Goal: Information Seeking & Learning: Compare options

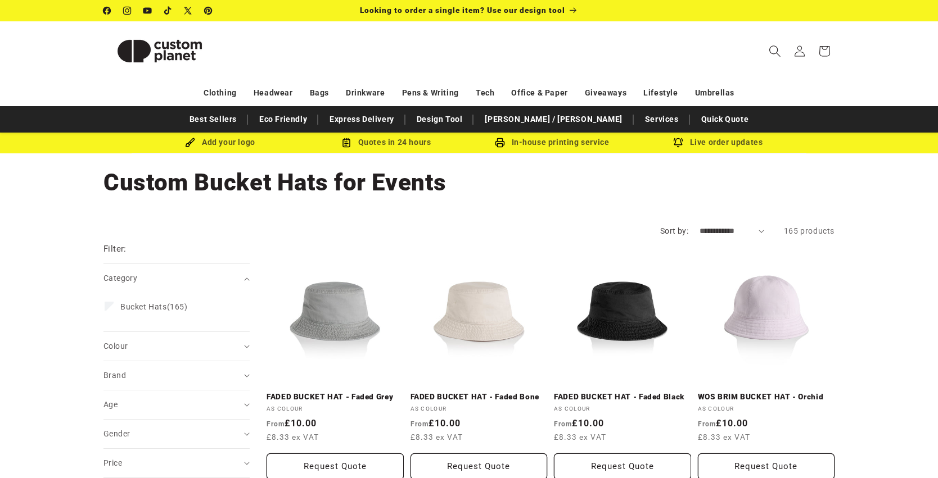
click at [775, 49] on icon "Search" at bounding box center [774, 51] width 12 height 12
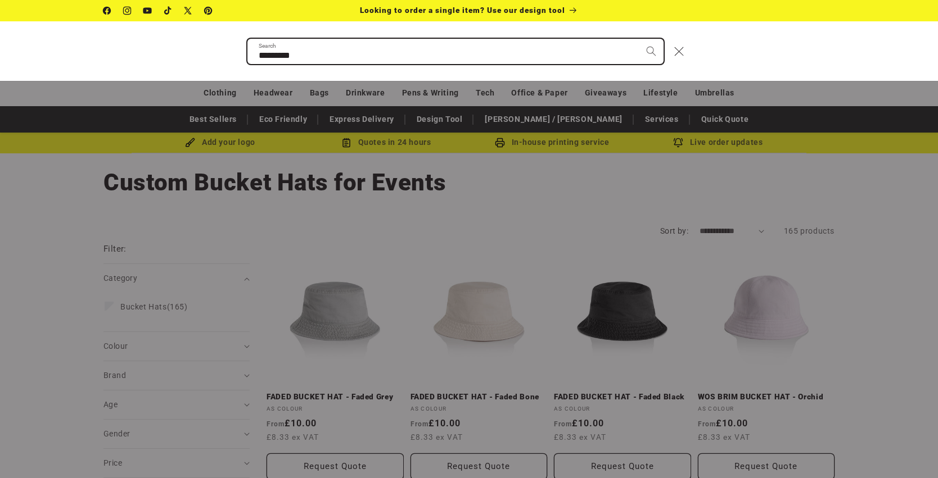
type input "*********"
click at [650, 51] on button "Search" at bounding box center [651, 51] width 25 height 25
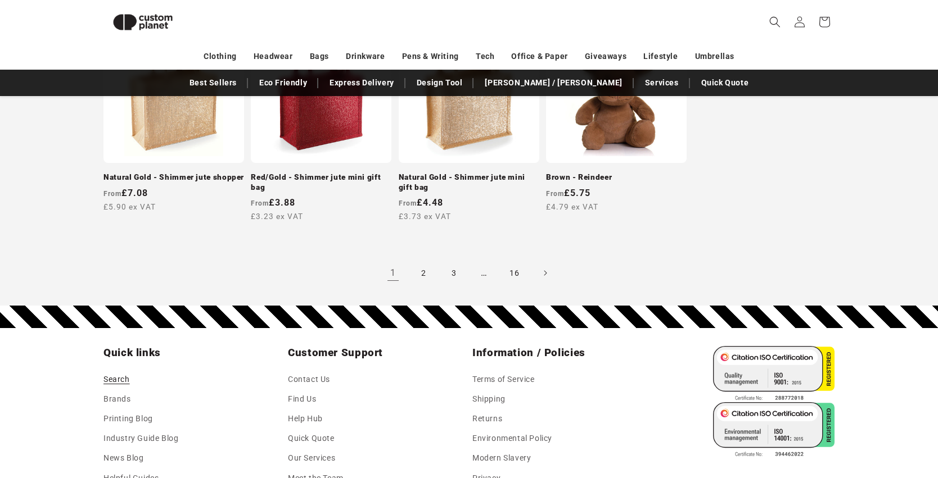
scroll to position [1188, 0]
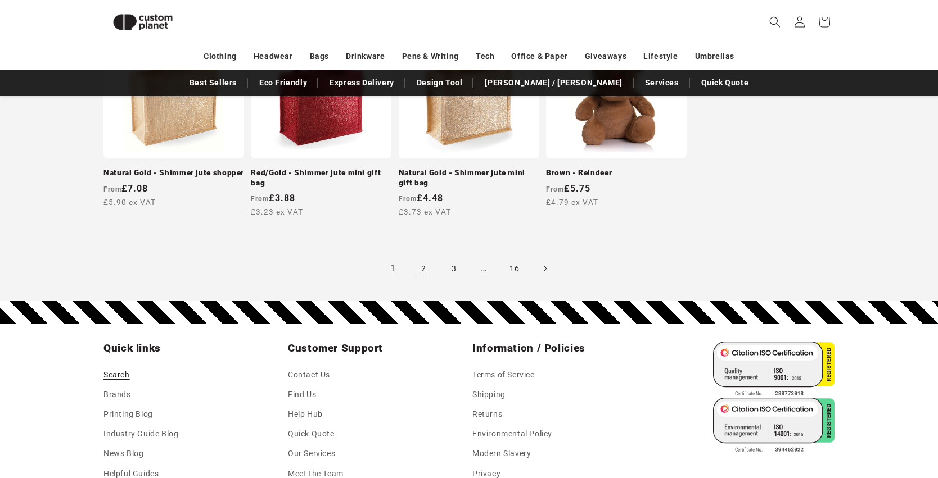
click at [425, 265] on link "2" at bounding box center [423, 268] width 25 height 25
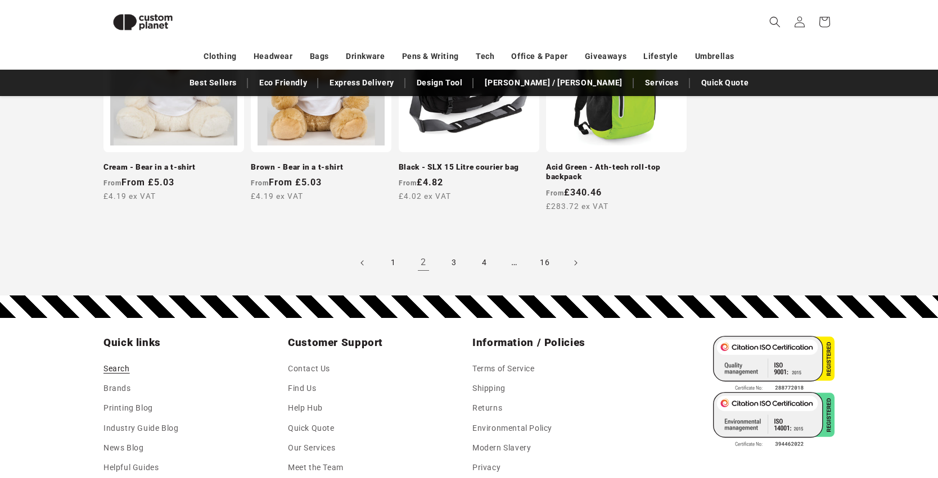
scroll to position [1147, 0]
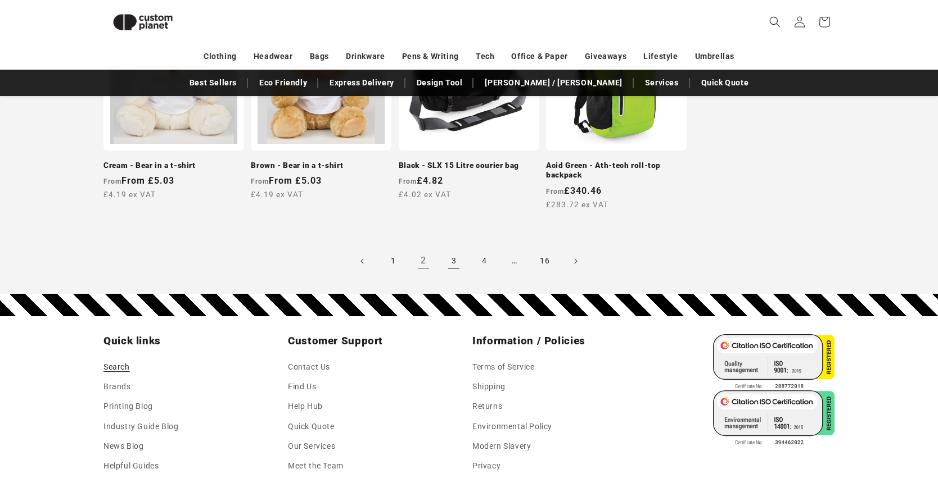
click at [455, 258] on link "3" at bounding box center [453, 261] width 25 height 25
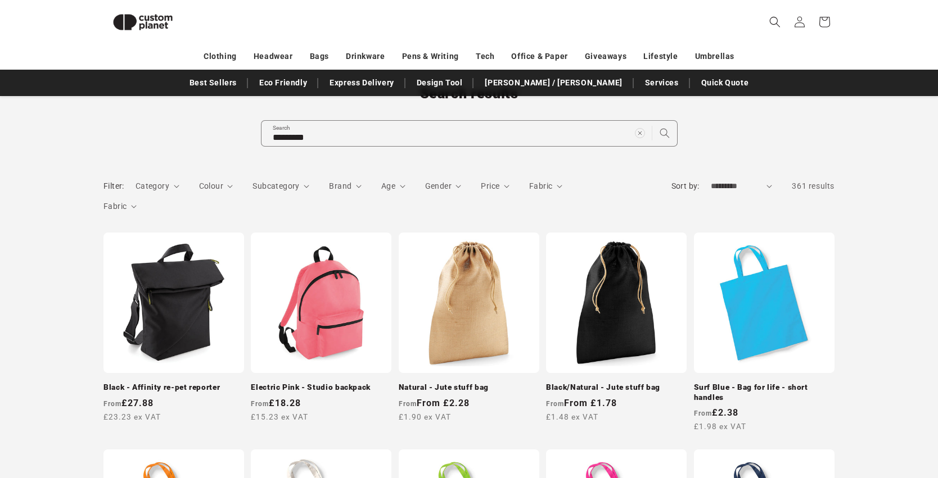
scroll to position [77, 0]
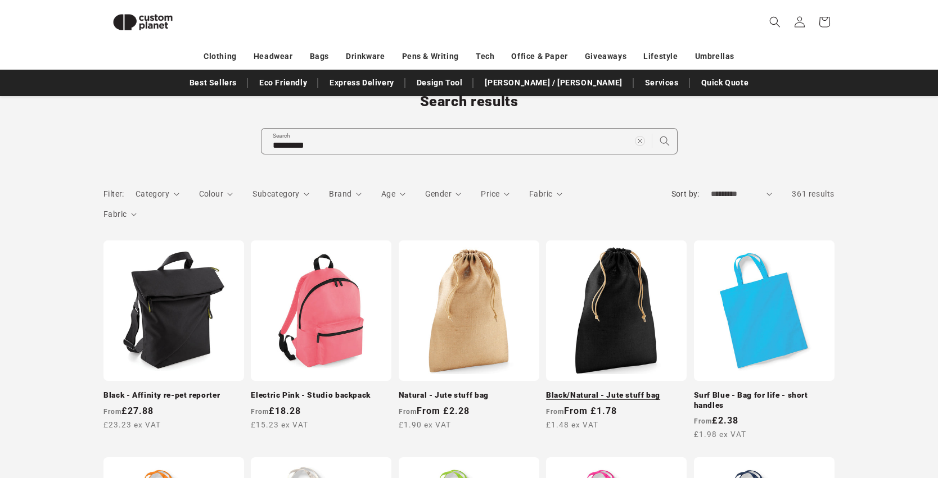
click at [607, 391] on link "Black/Natural - Jute stuff bag" at bounding box center [616, 396] width 141 height 10
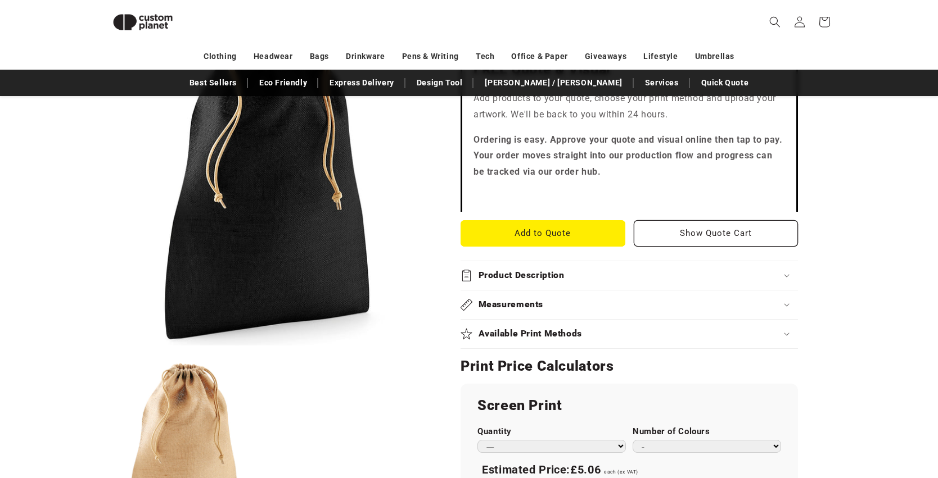
scroll to position [335, 0]
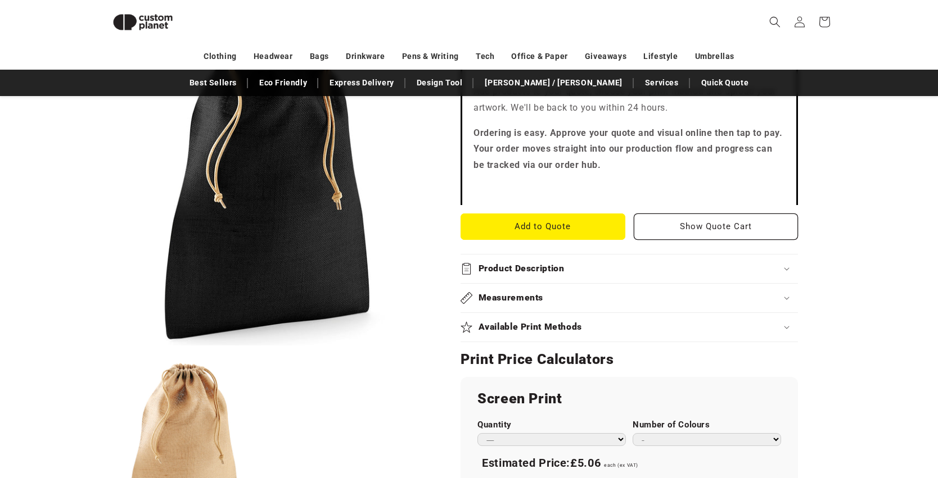
click at [507, 296] on h2 "Measurements" at bounding box center [510, 298] width 65 height 12
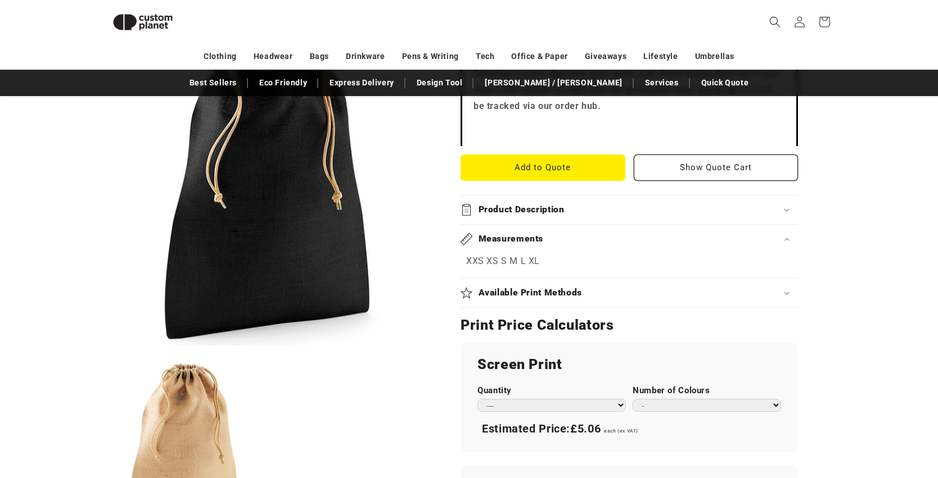
scroll to position [377, 0]
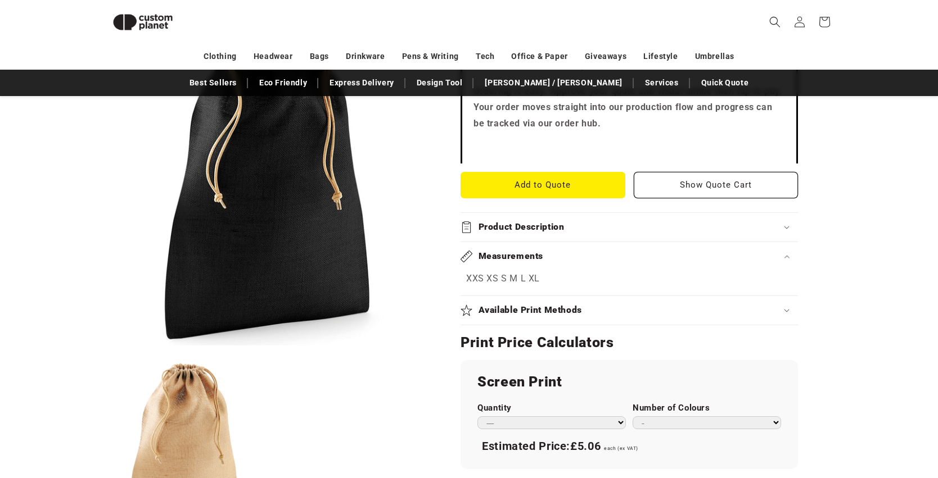
click at [576, 273] on p "XXS XS S M L XL" at bounding box center [629, 279] width 326 height 16
click at [605, 223] on div "Product Description" at bounding box center [628, 227] width 337 height 12
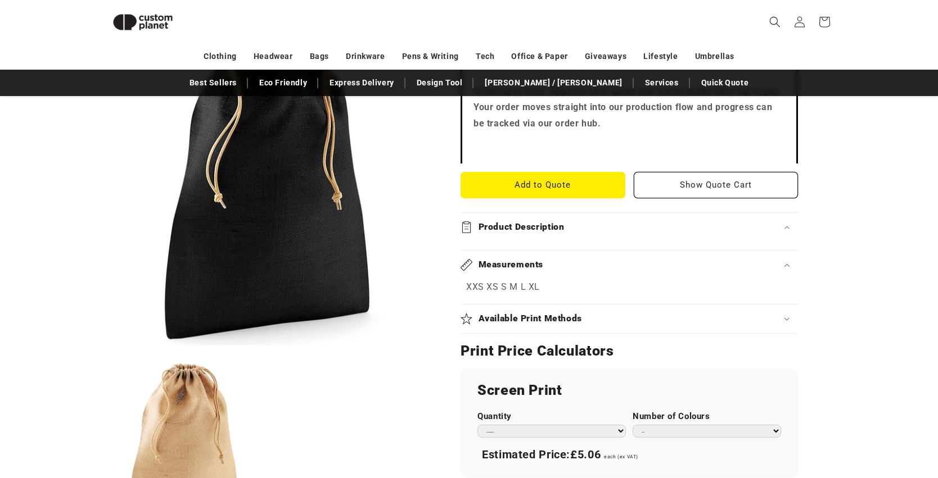
click at [542, 313] on h2 "Available Print Methods" at bounding box center [530, 319] width 104 height 12
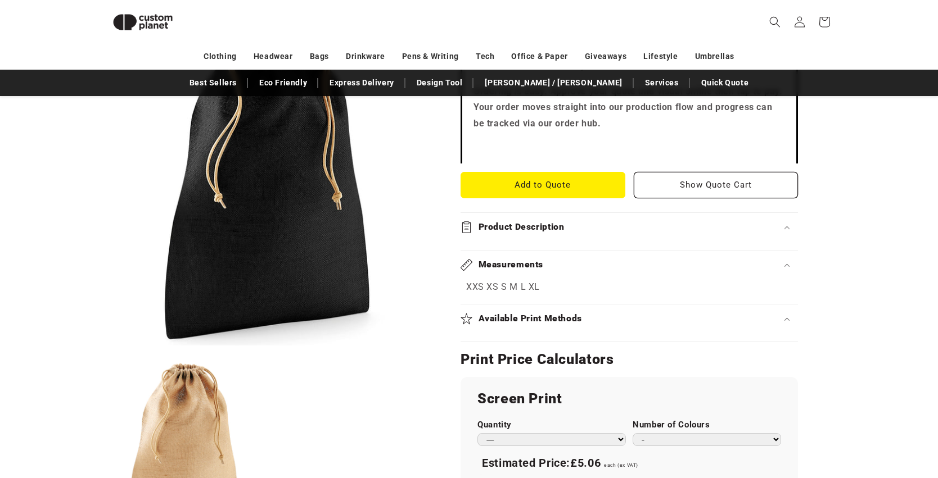
click at [542, 313] on h2 "Available Print Methods" at bounding box center [530, 319] width 104 height 12
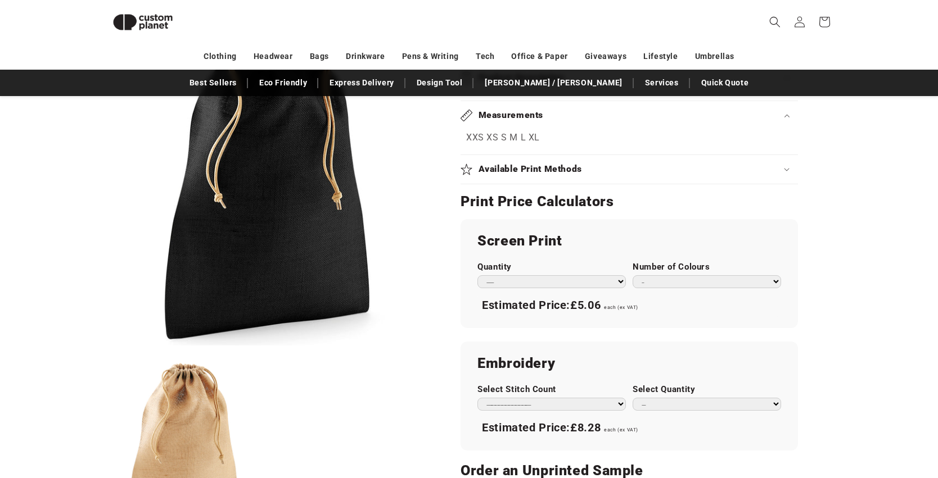
scroll to position [525, 0]
select select "***"
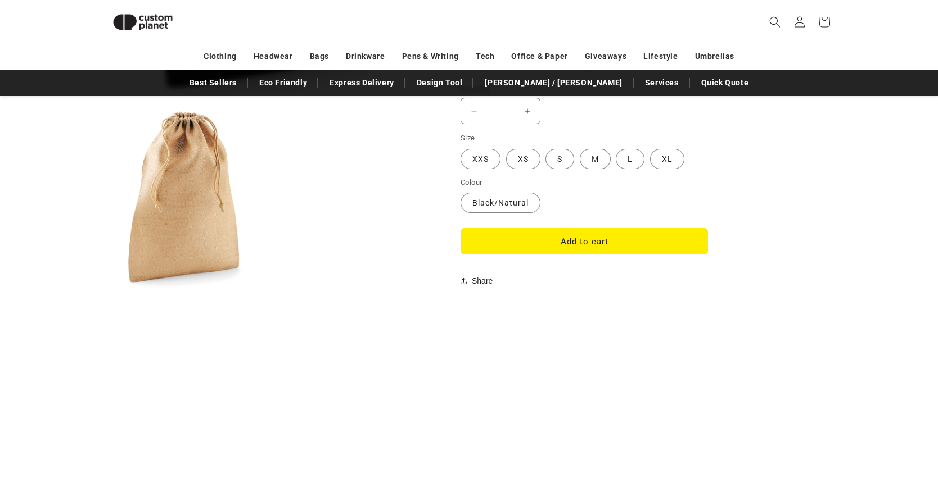
scroll to position [817, 0]
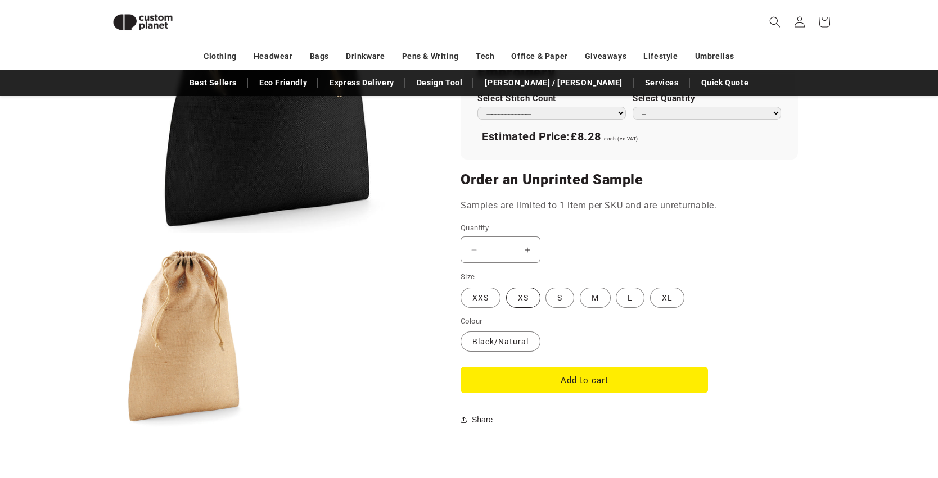
click at [527, 288] on label "XS Variant sold out or unavailable" at bounding box center [523, 298] width 34 height 20
click at [559, 289] on label "S Variant sold out or unavailable" at bounding box center [559, 298] width 29 height 20
click at [592, 293] on label "M Variant sold out or unavailable" at bounding box center [595, 298] width 31 height 20
click at [631, 292] on label "L Variant sold out or unavailable" at bounding box center [630, 298] width 29 height 20
click at [661, 288] on label "XL Variant sold out or unavailable" at bounding box center [667, 298] width 34 height 20
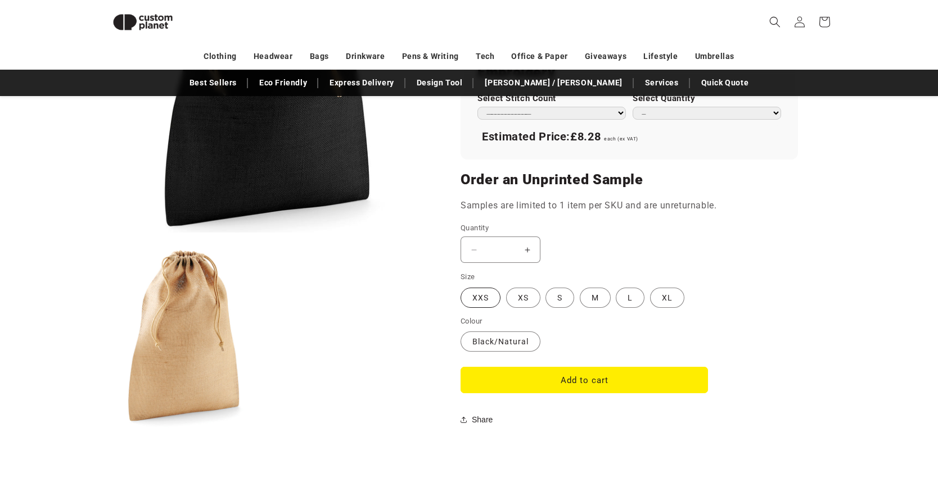
click at [475, 296] on label "XXS Variant sold out or unavailable" at bounding box center [480, 298] width 40 height 20
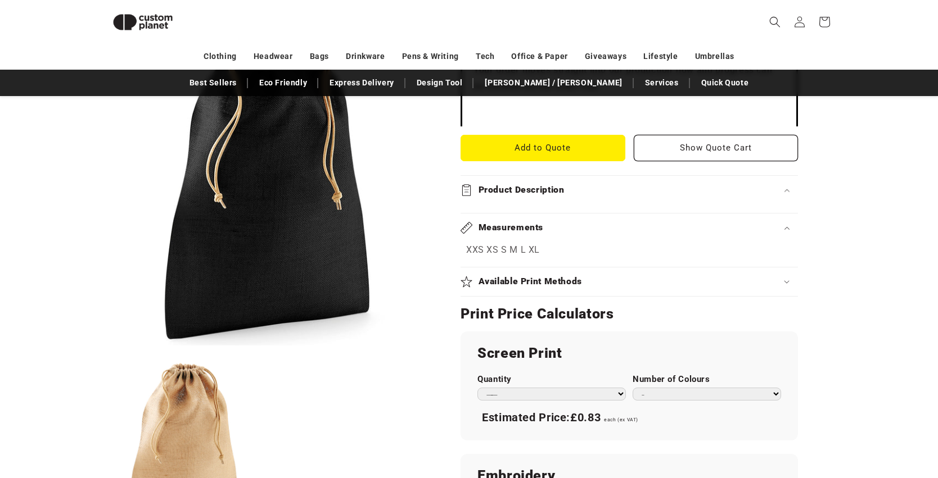
scroll to position [406, 0]
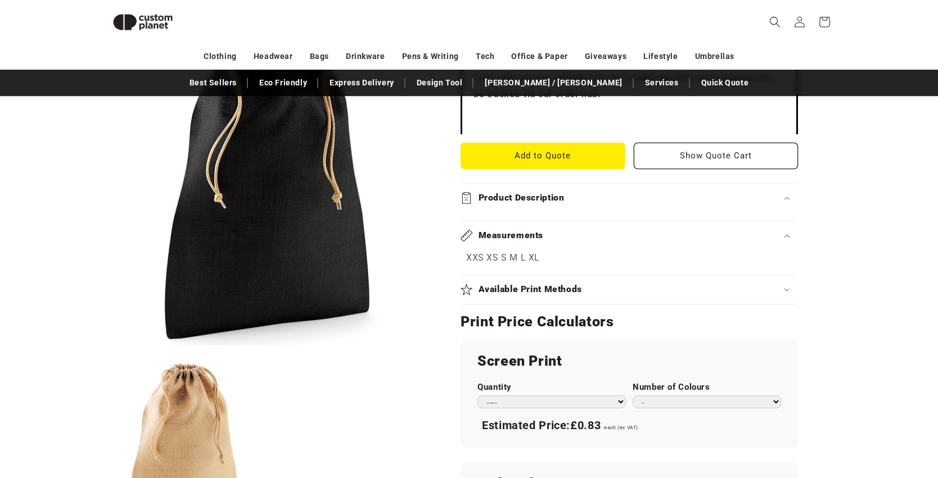
click at [488, 256] on p "XXS XS S M L XL" at bounding box center [629, 258] width 326 height 16
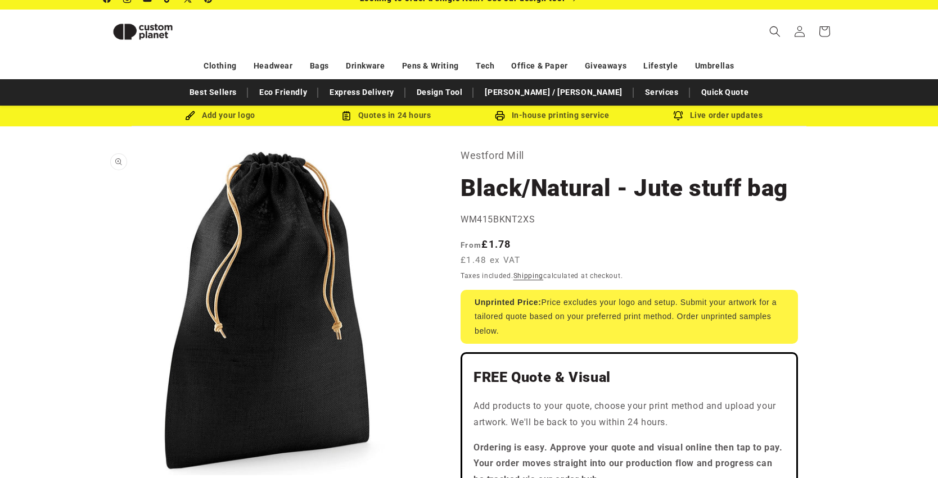
scroll to position [11, 0]
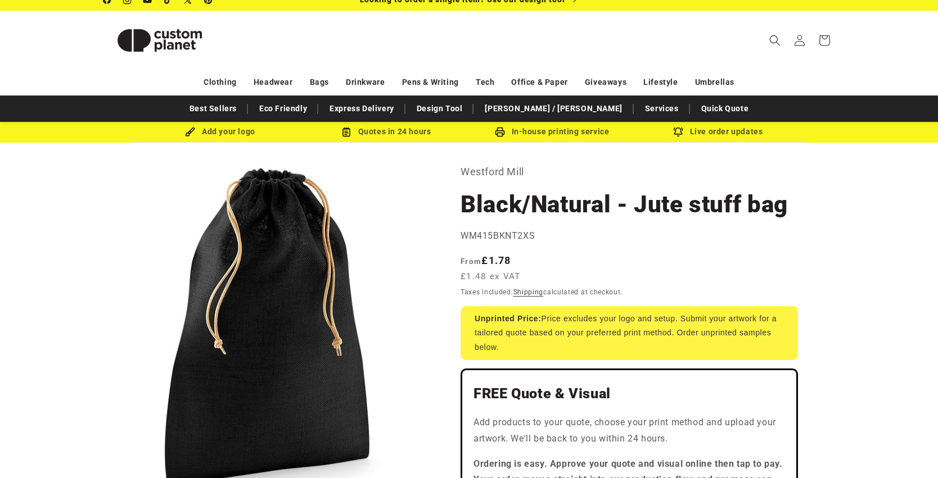
click at [466, 168] on p "Westford Mill" at bounding box center [628, 172] width 337 height 18
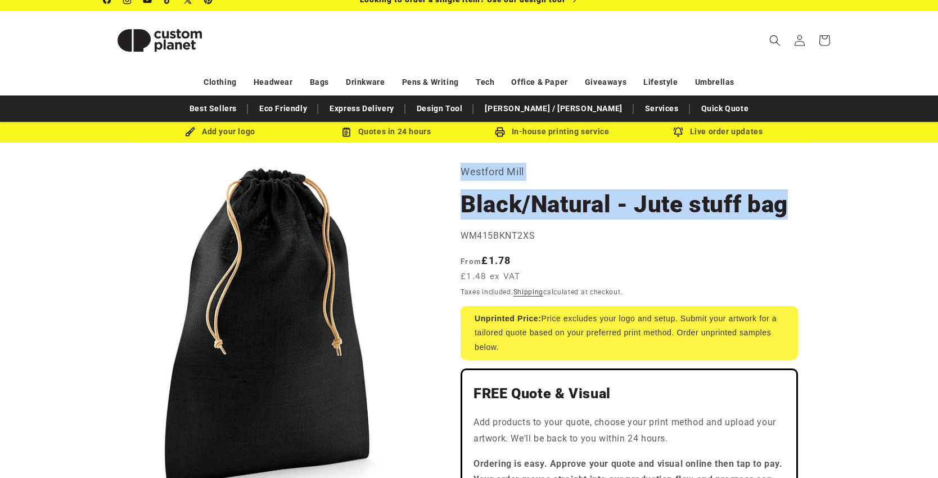
drag, startPoint x: 461, startPoint y: 168, endPoint x: 785, endPoint y: 202, distance: 325.6
copy section "Westford Mill Black/Natural - Jute stuff bag"
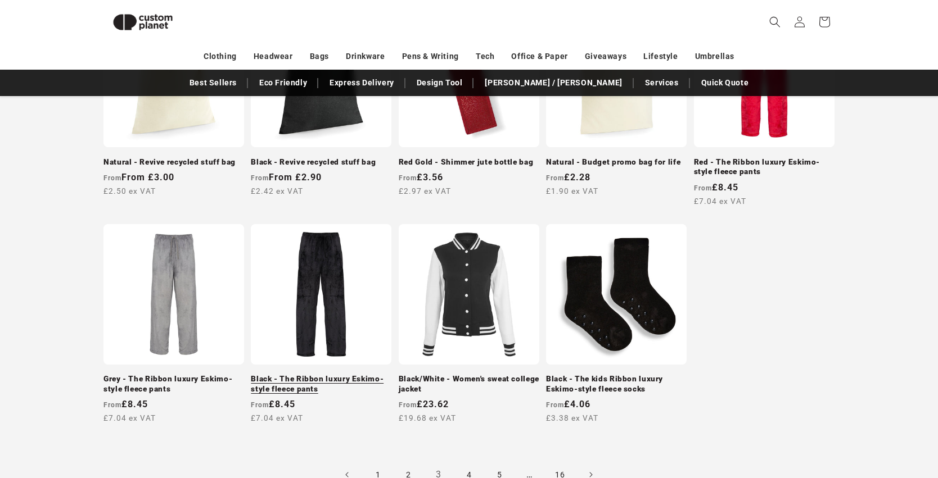
scroll to position [974, 0]
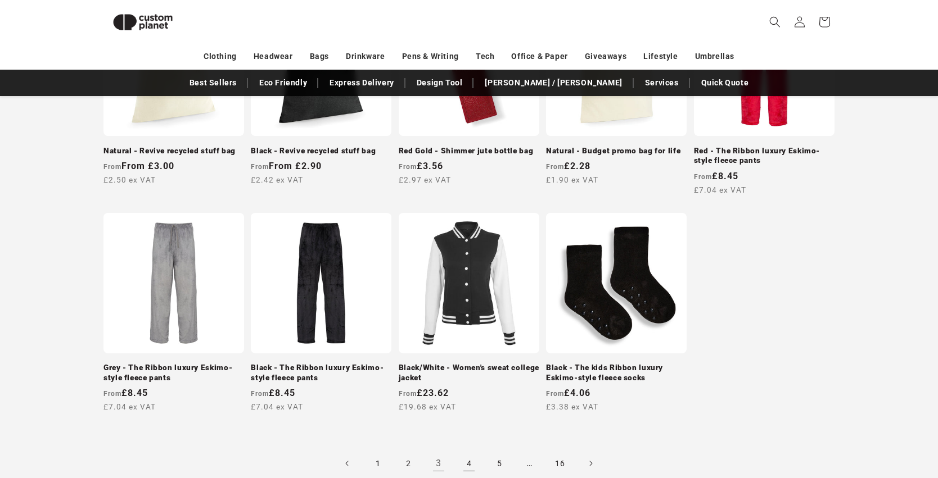
click at [463, 458] on link "4" at bounding box center [468, 463] width 25 height 25
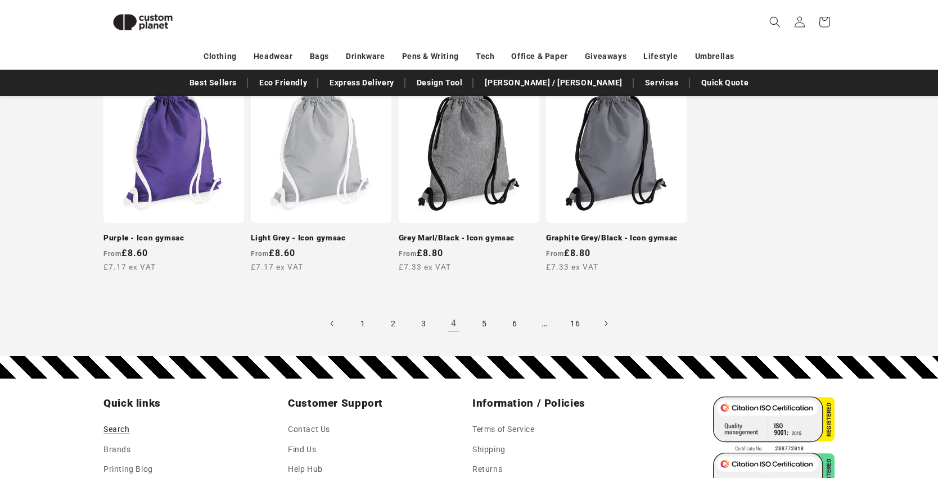
scroll to position [1094, 0]
click at [482, 322] on link "5" at bounding box center [484, 323] width 25 height 25
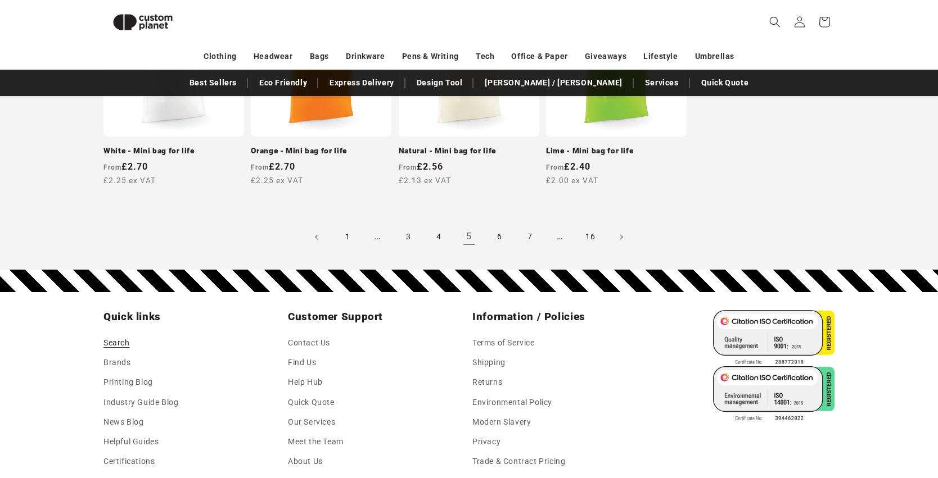
scroll to position [1191, 0]
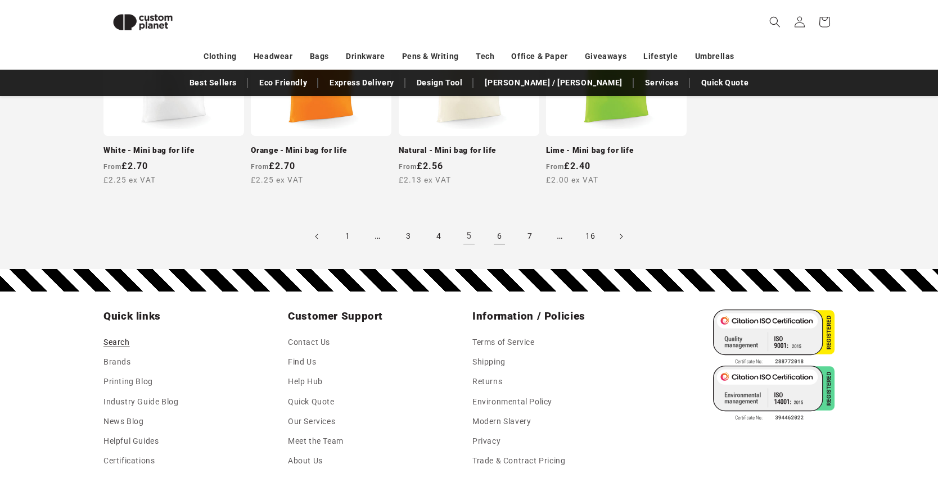
click at [501, 224] on link "6" at bounding box center [499, 236] width 25 height 25
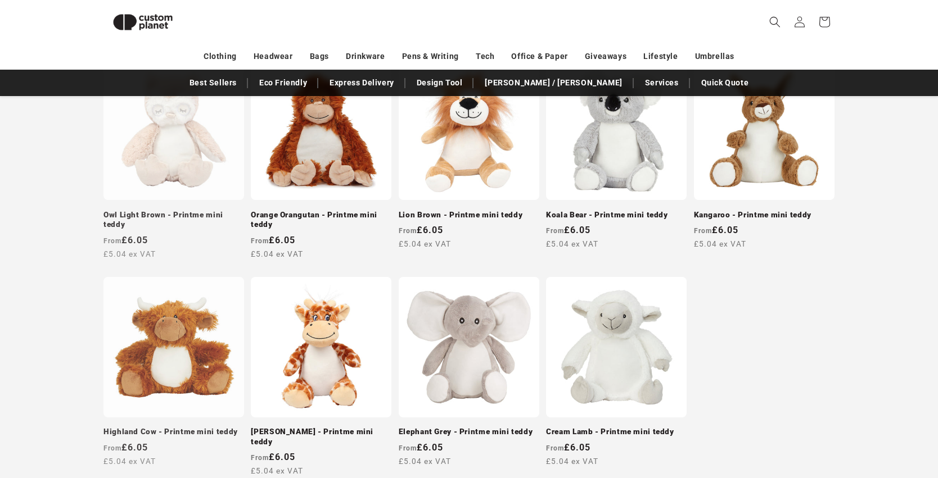
scroll to position [914, 0]
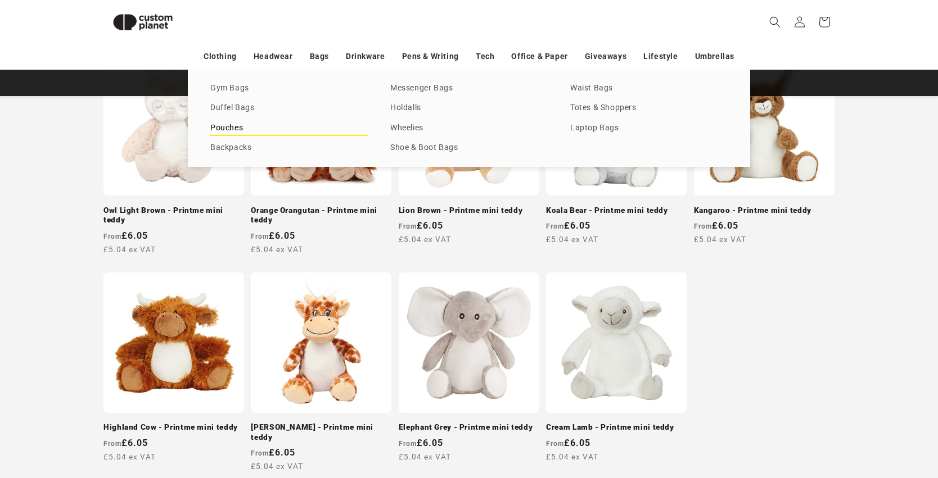
click at [239, 127] on link "Pouches" at bounding box center [288, 128] width 157 height 15
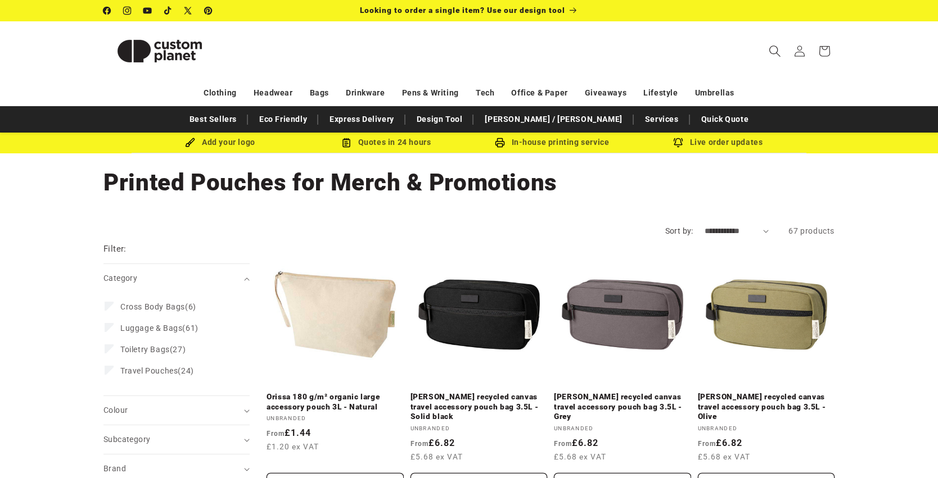
click at [771, 53] on icon "Search" at bounding box center [774, 51] width 11 height 11
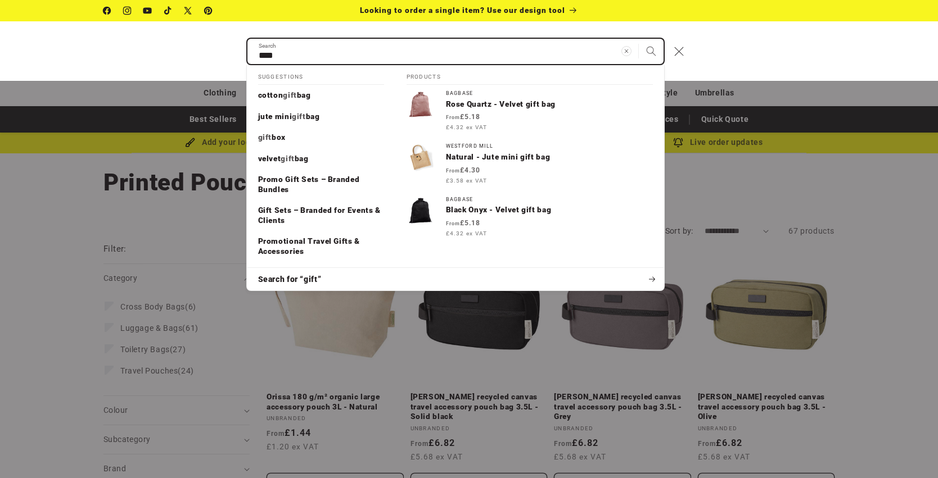
type input "****"
click at [650, 51] on button "Search" at bounding box center [651, 51] width 25 height 25
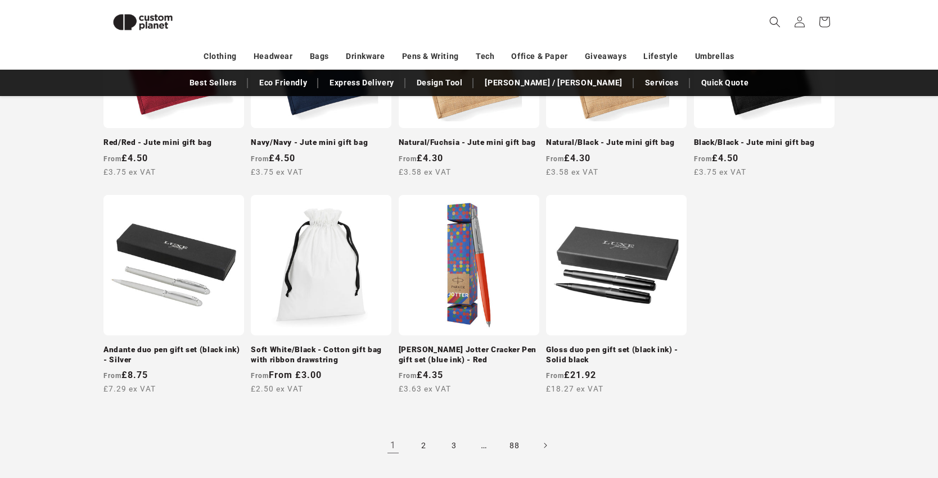
scroll to position [983, 0]
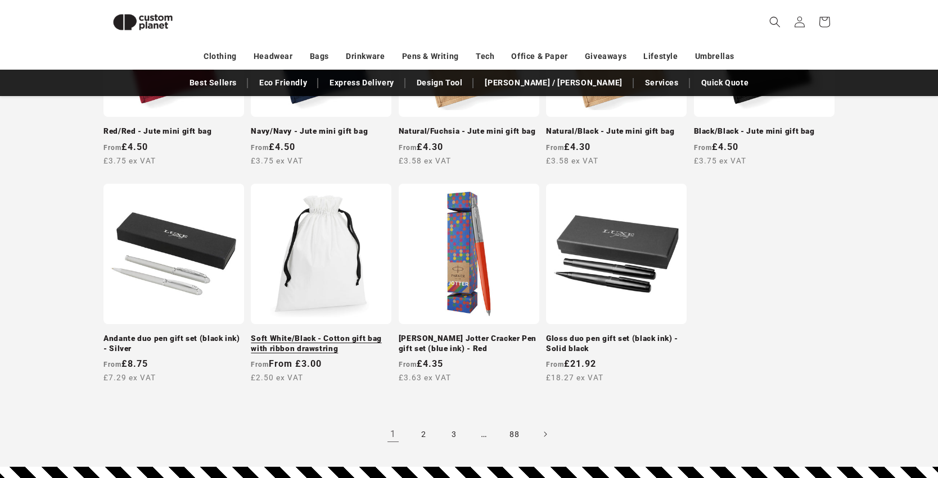
click at [332, 336] on link "Soft White/Black - Cotton gift bag with ribbon drawstring" at bounding box center [321, 344] width 141 height 20
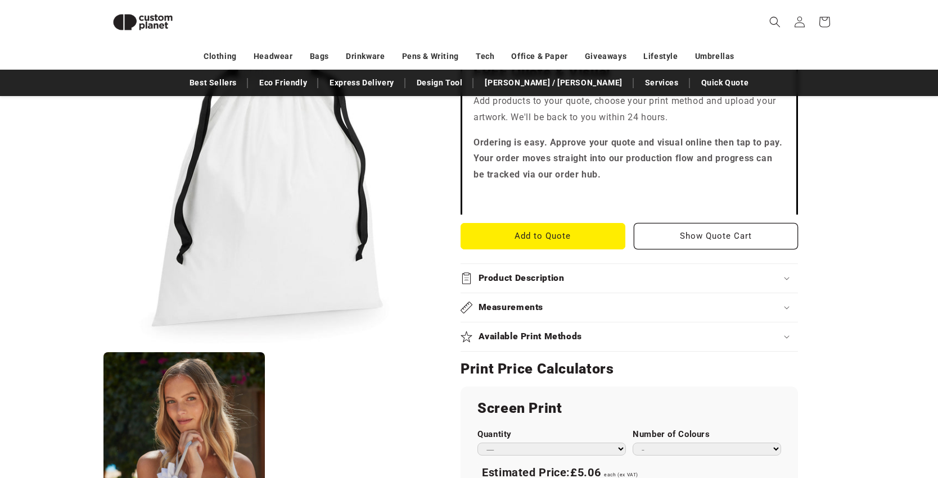
scroll to position [360, 0]
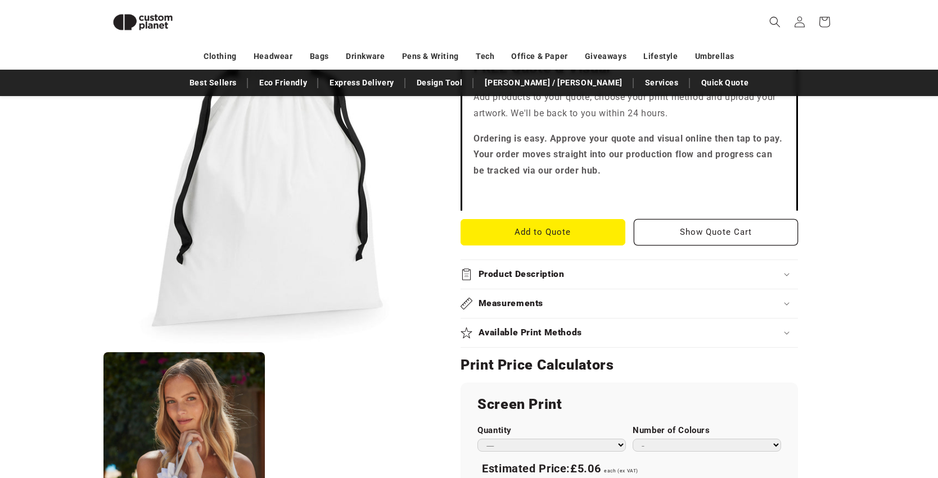
click at [515, 300] on h2 "Measurements" at bounding box center [510, 304] width 65 height 12
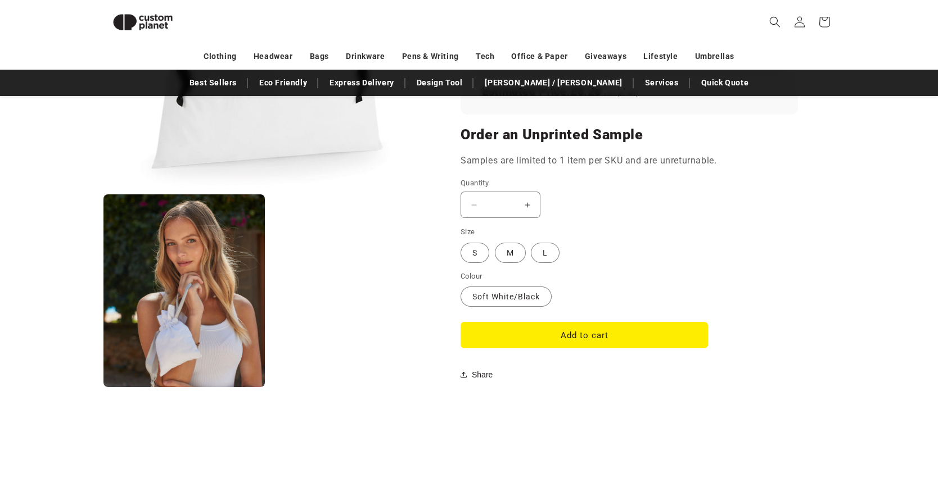
scroll to position [884, 0]
click at [508, 243] on label "M Variant sold out or unavailable" at bounding box center [510, 253] width 31 height 20
click at [536, 250] on label "L Variant sold out or unavailable" at bounding box center [545, 253] width 29 height 20
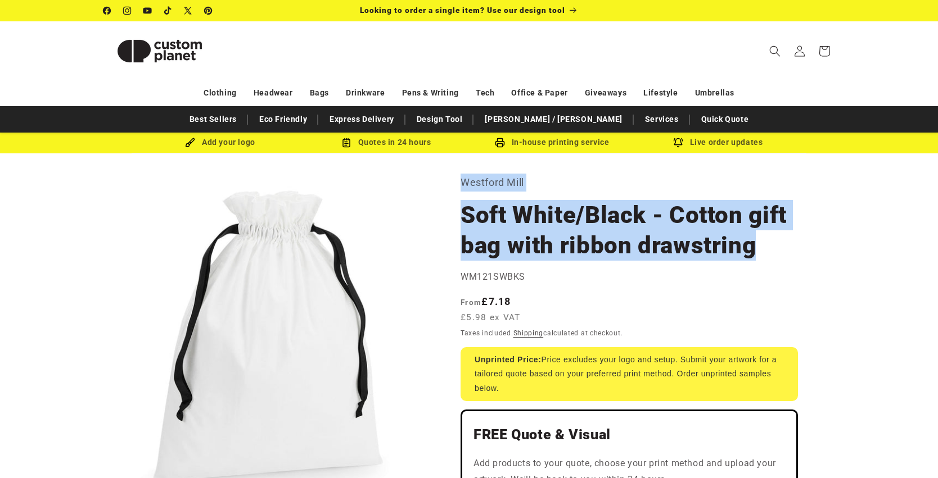
drag, startPoint x: 762, startPoint y: 247, endPoint x: 457, endPoint y: 183, distance: 311.2
copy section "Westford Mill Soft White/Black - Cotton gift bag with ribbon drawstring"
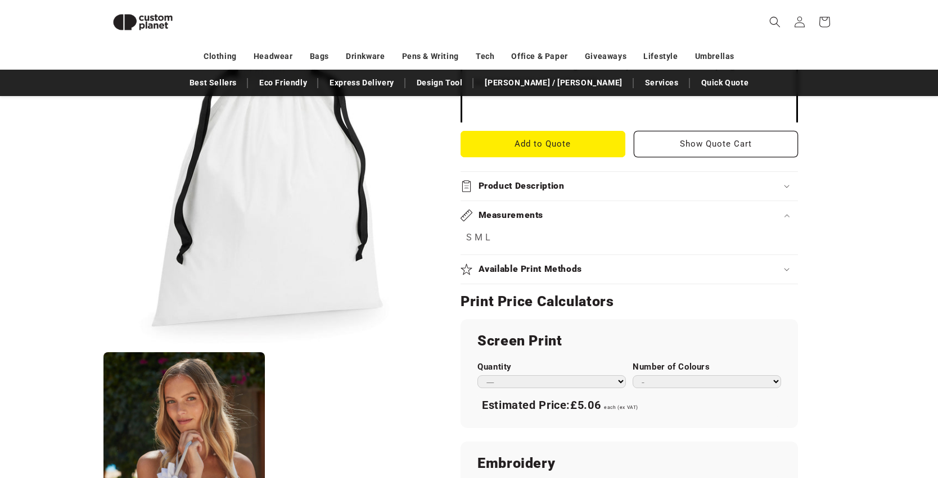
scroll to position [502, 0]
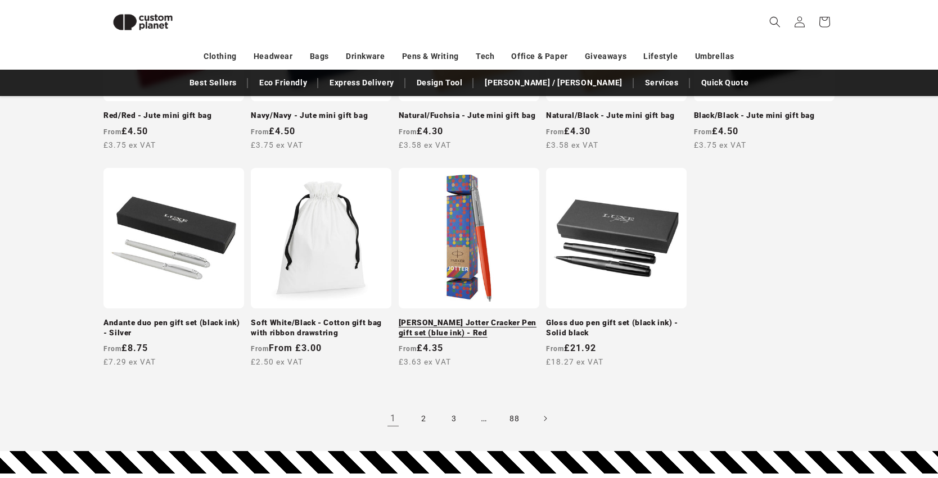
scroll to position [1000, 0]
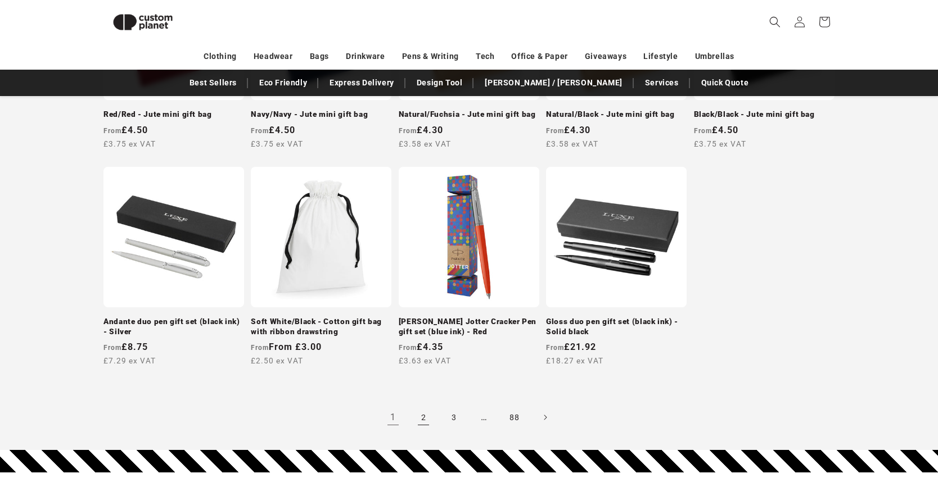
click at [422, 415] on link "2" at bounding box center [423, 417] width 25 height 25
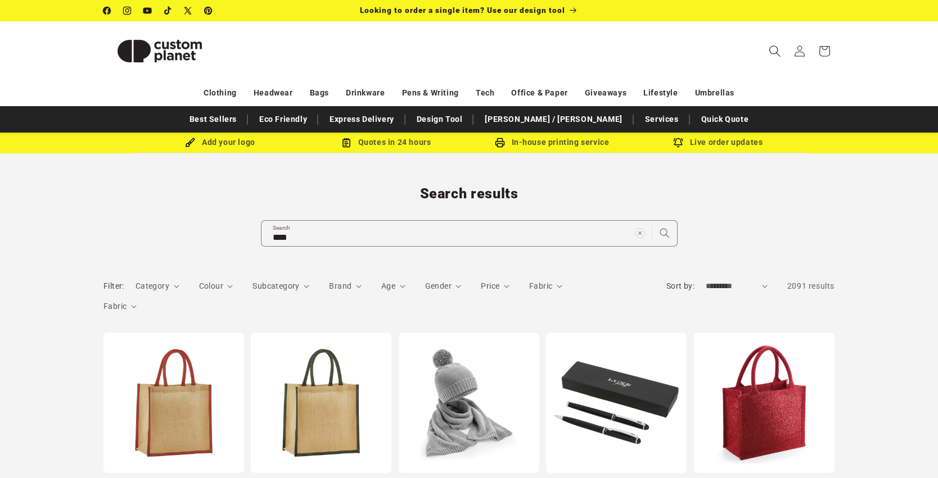
click at [768, 51] on span "Search" at bounding box center [774, 51] width 25 height 25
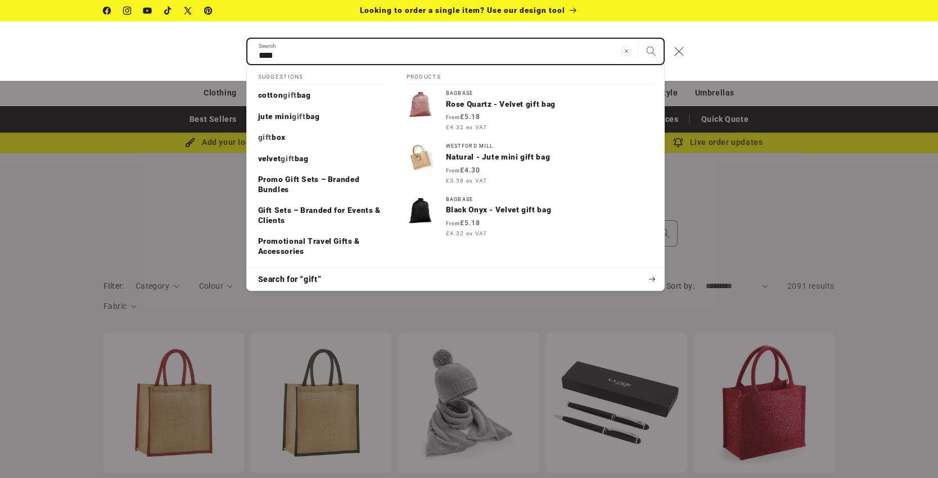
type input "*"
type input "**"
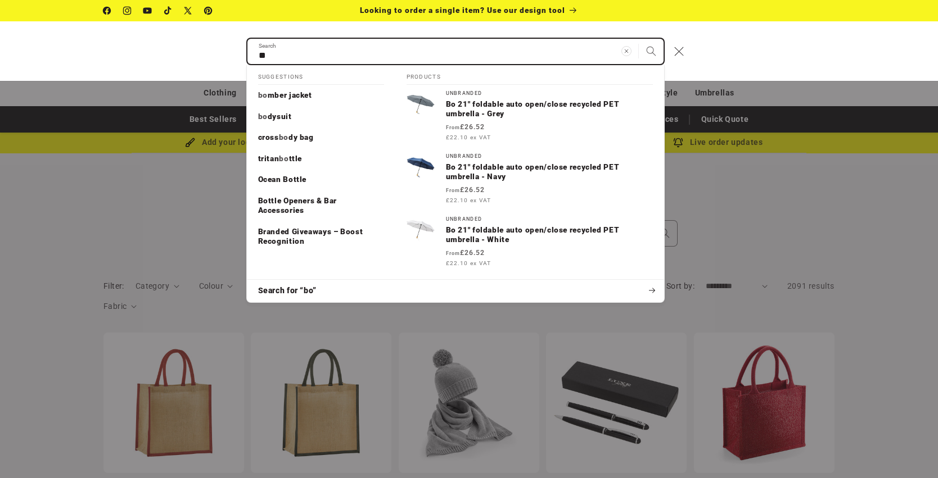
type input "***"
type input "****"
type input "*****"
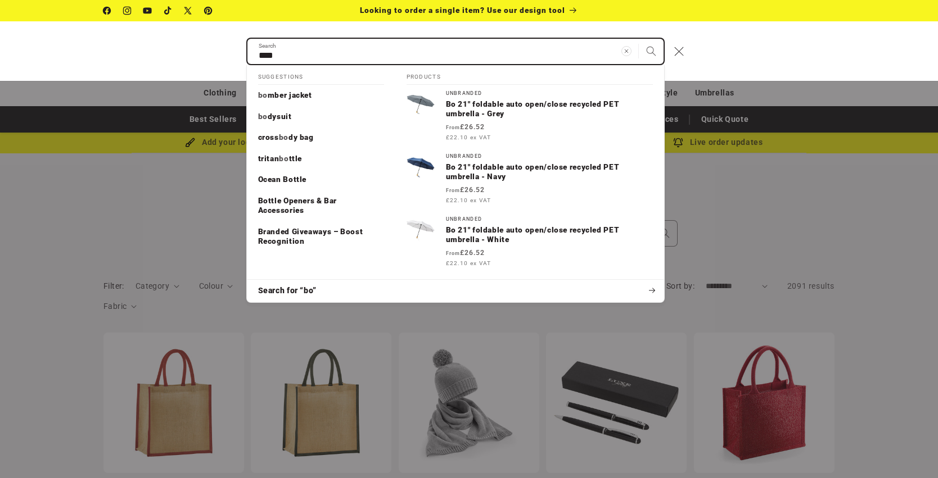
type input "*****"
type input "****"
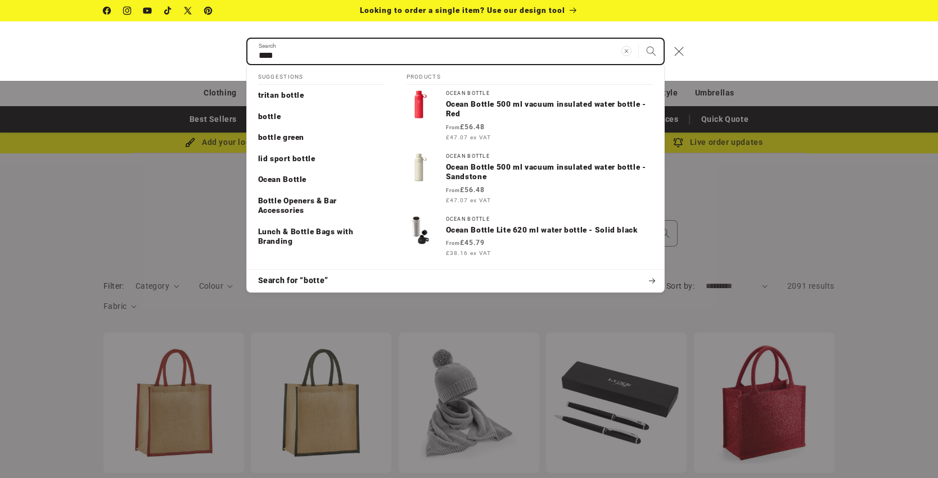
type input "*****"
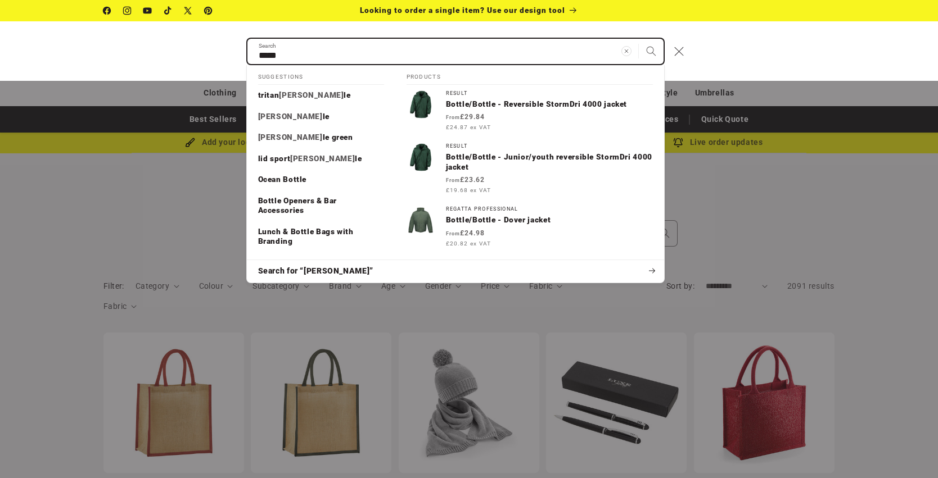
type input "******"
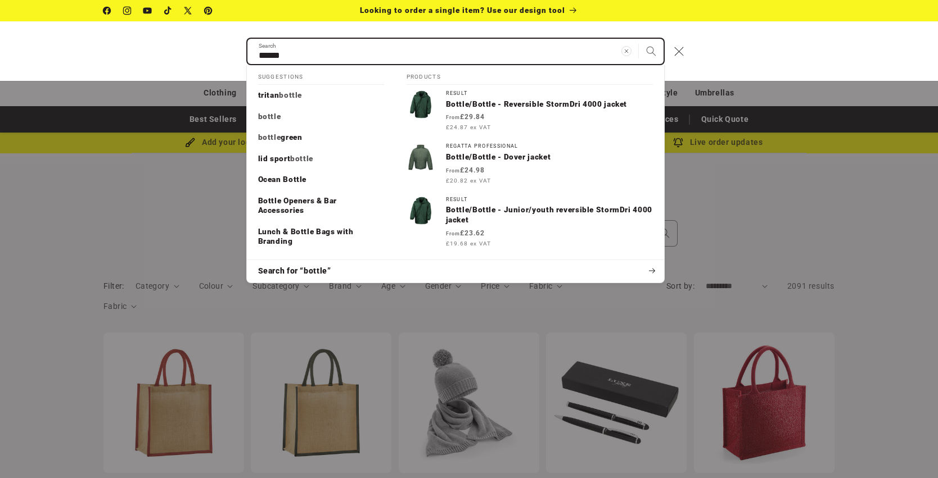
type input "******"
click at [650, 51] on button "Search" at bounding box center [651, 51] width 25 height 25
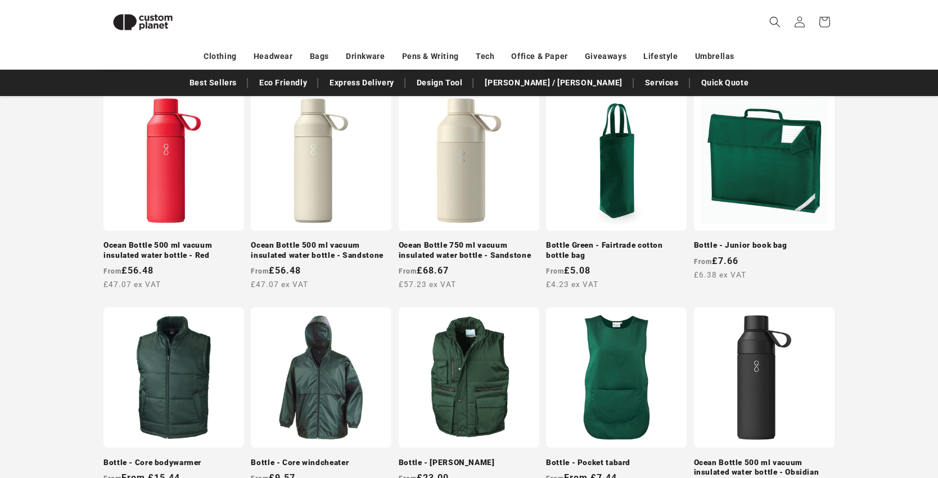
scroll to position [663, 0]
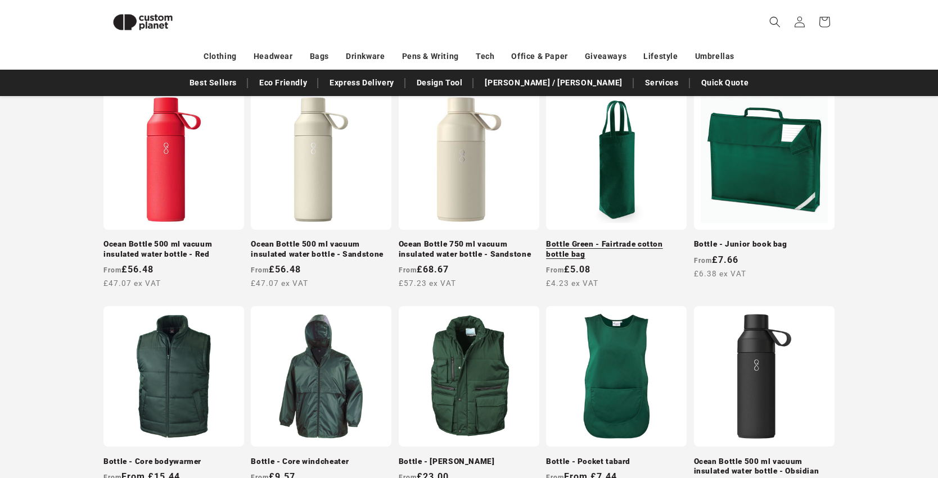
click at [621, 239] on link "Bottle Green - Fairtrade cotton bottle bag" at bounding box center [616, 249] width 141 height 20
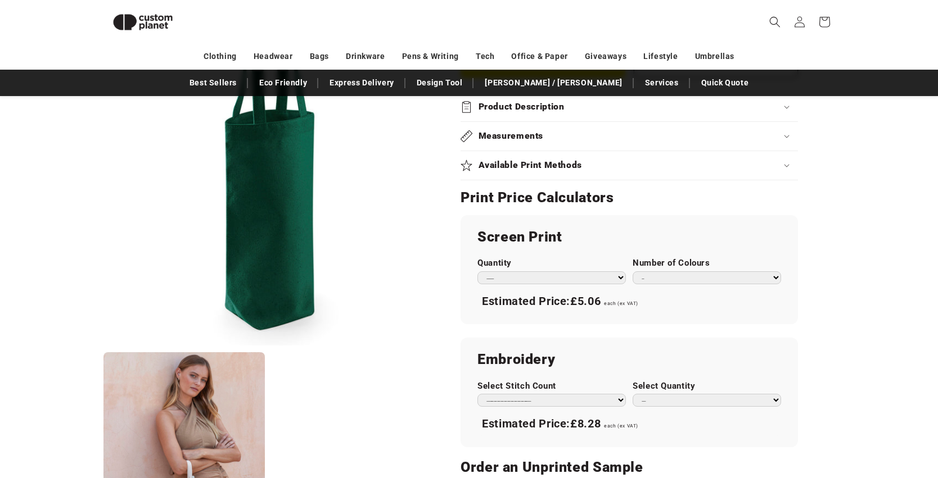
scroll to position [522, 0]
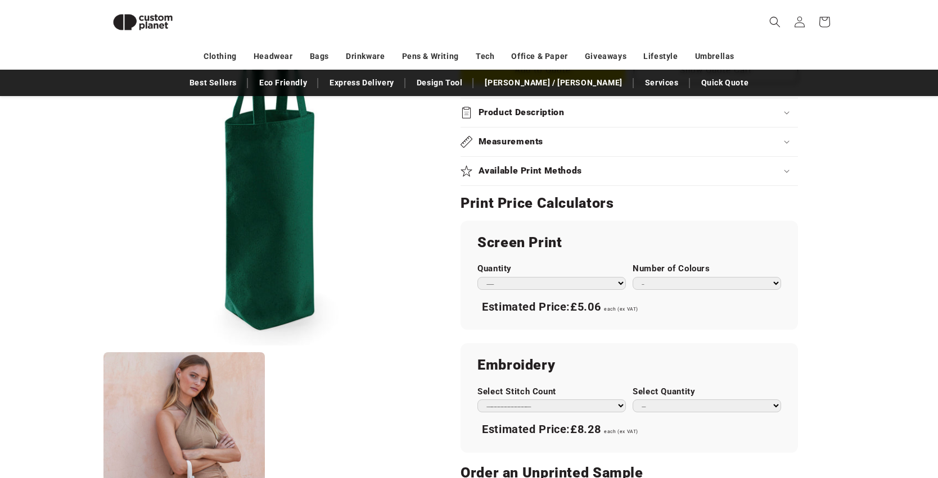
click at [513, 136] on h2 "Measurements" at bounding box center [510, 142] width 65 height 12
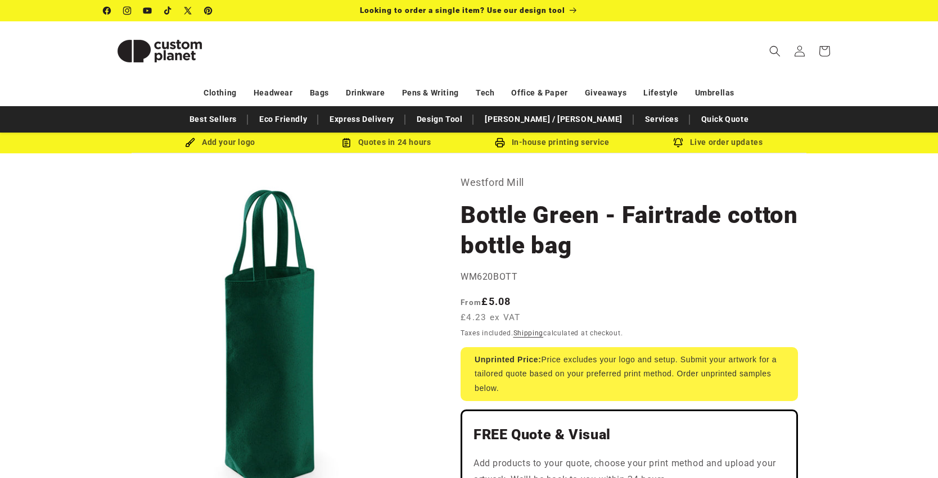
scroll to position [0, 0]
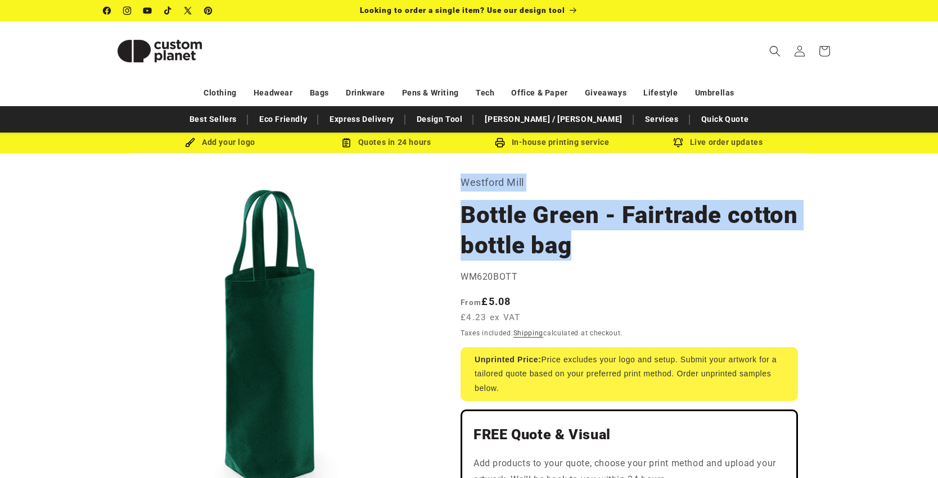
drag, startPoint x: 669, startPoint y: 250, endPoint x: 460, endPoint y: 184, distance: 219.2
copy section "Westford Mill Bottle Green - Fairtrade cotton bottle bag"
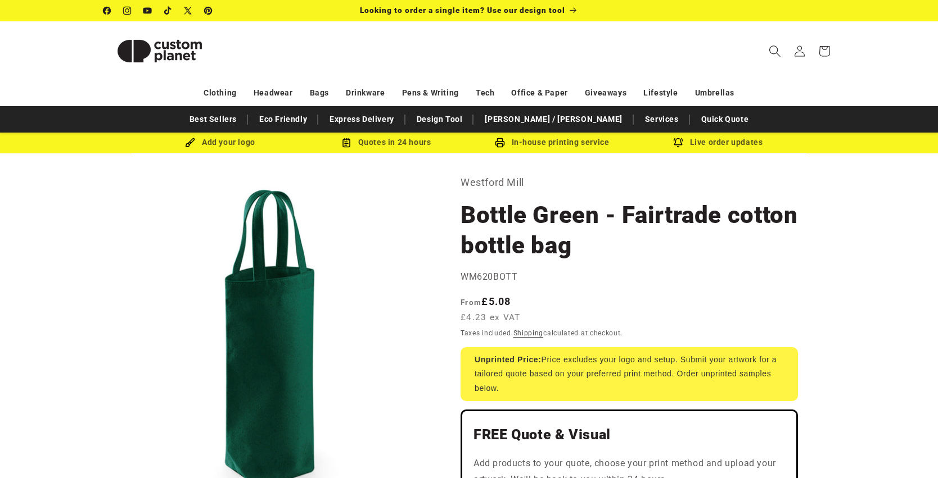
click at [771, 53] on icon "Search" at bounding box center [774, 51] width 11 height 11
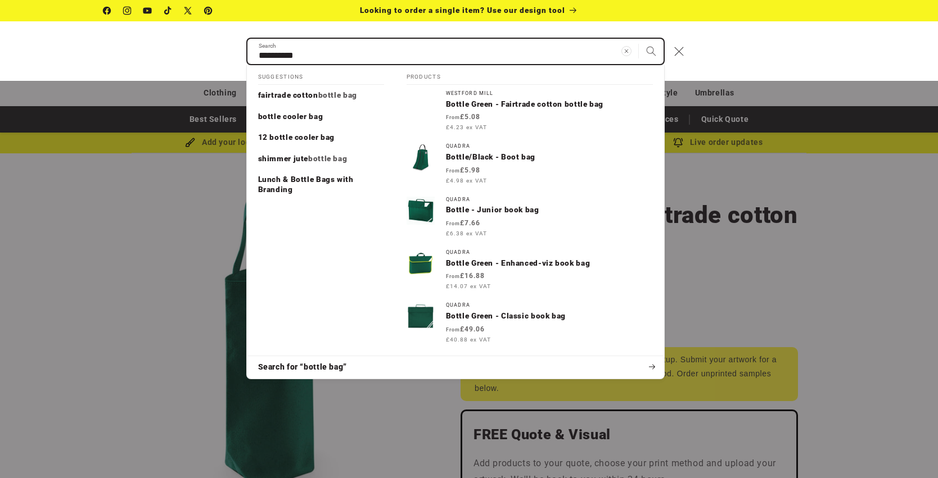
type input "**********"
click at [650, 51] on button "Search" at bounding box center [651, 51] width 25 height 25
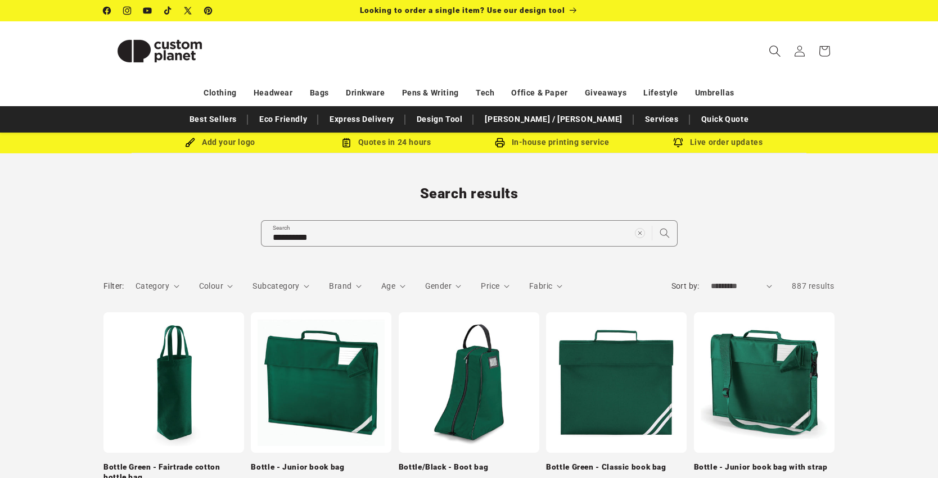
click at [777, 51] on icon "Search" at bounding box center [774, 51] width 11 height 11
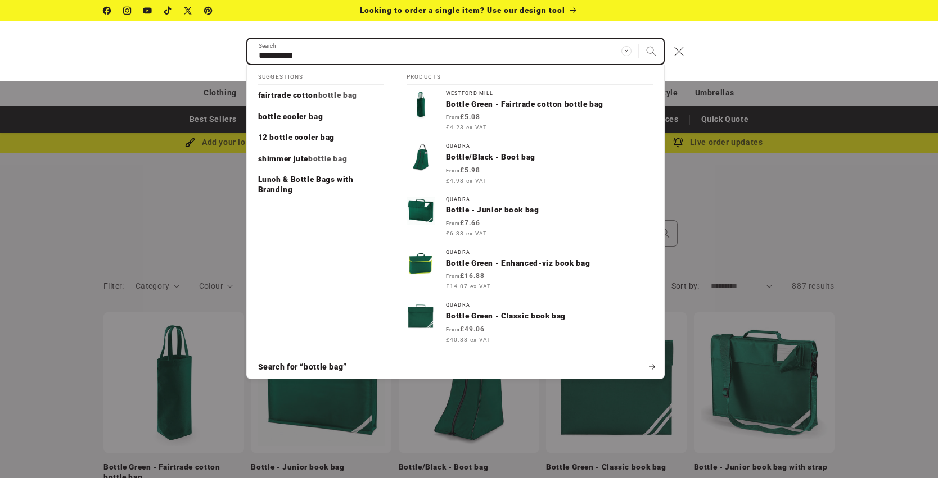
type input "*"
type input "**"
type input "***"
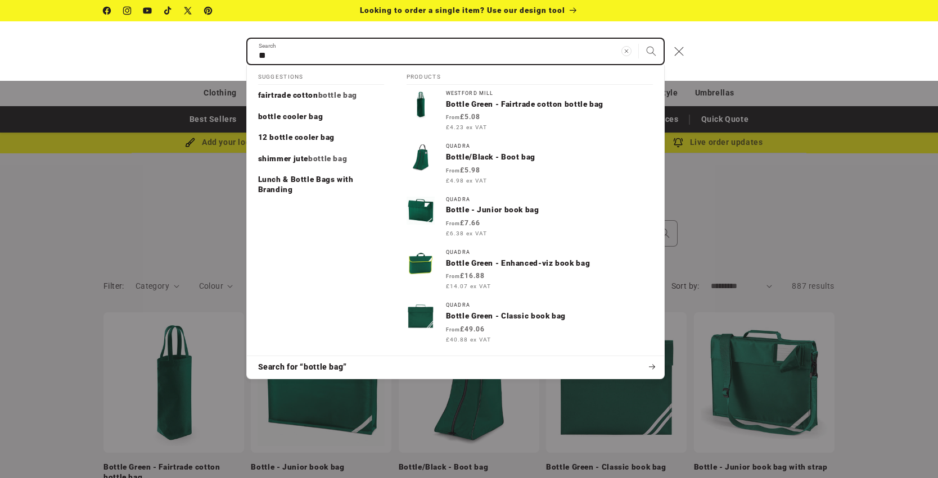
type input "***"
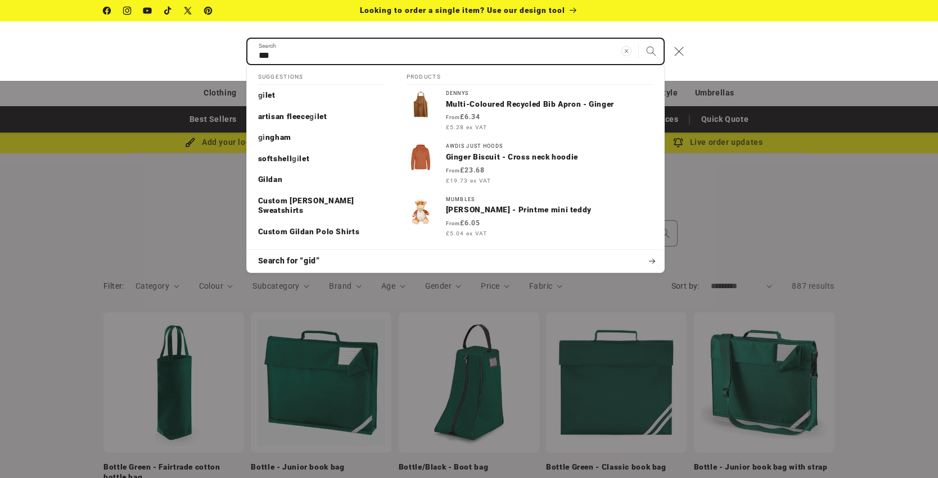
type input "**"
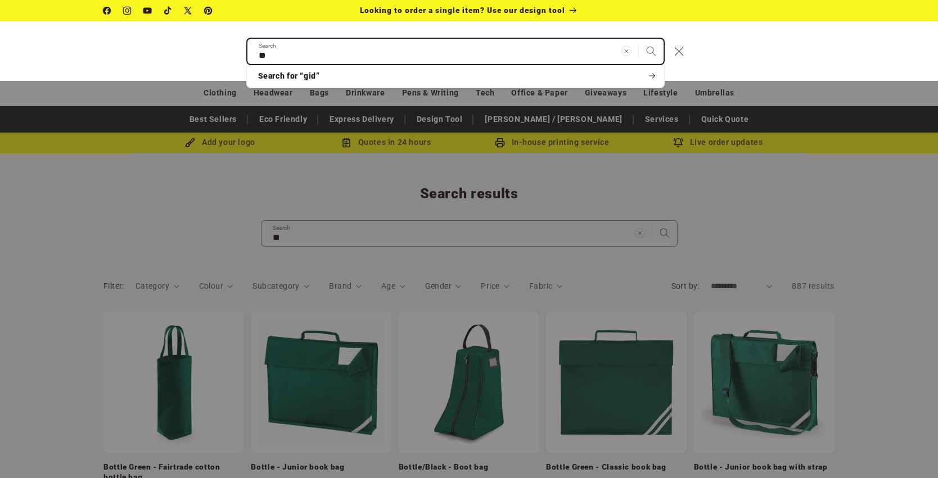
type input "***"
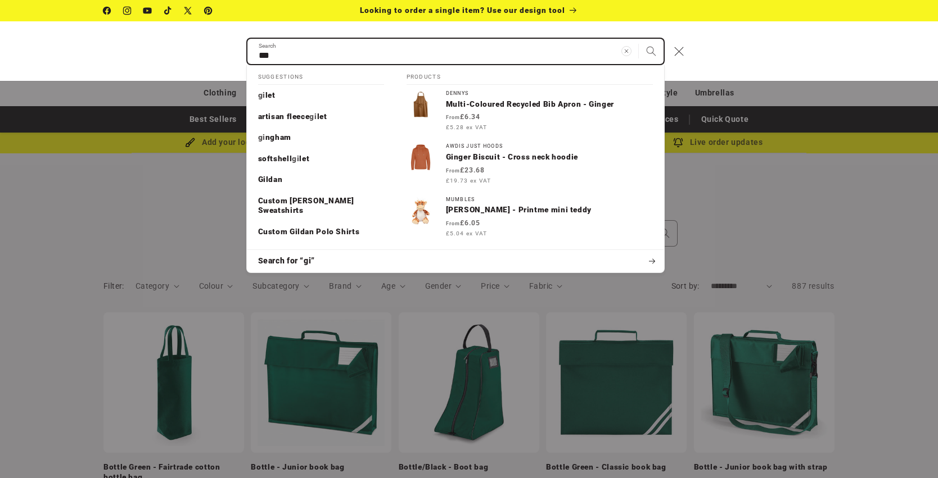
type input "****"
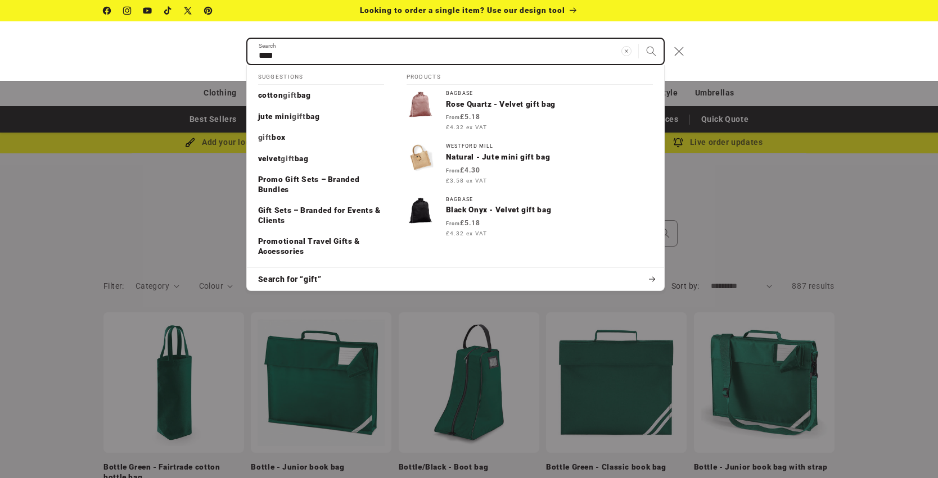
type input "****"
click at [650, 51] on button "Search" at bounding box center [651, 51] width 25 height 25
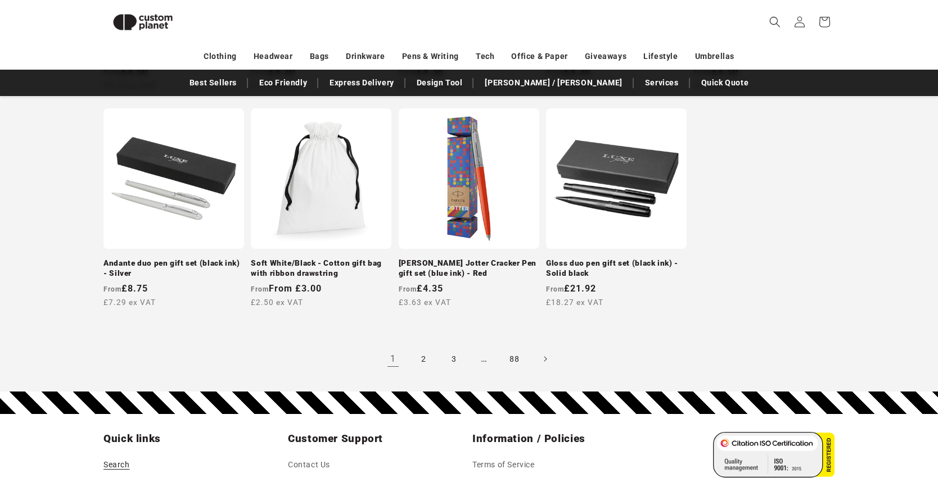
scroll to position [1050, 0]
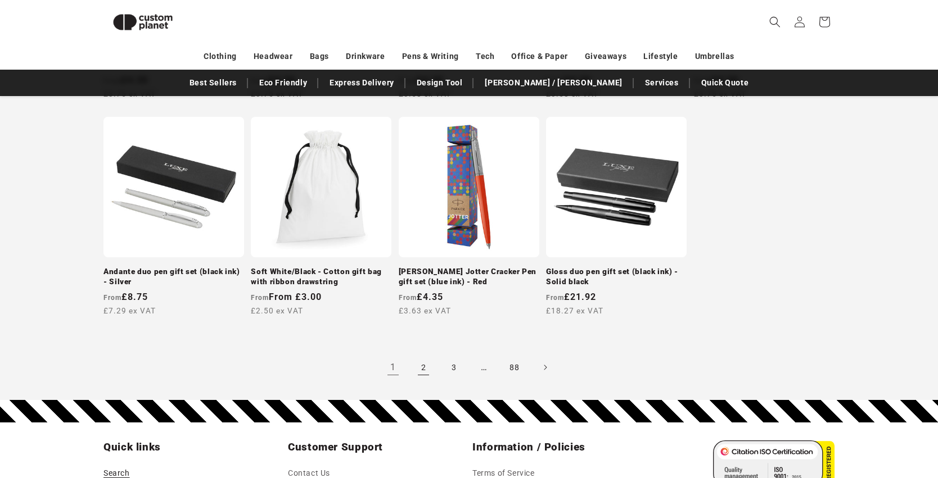
click at [424, 363] on link "2" at bounding box center [423, 367] width 25 height 25
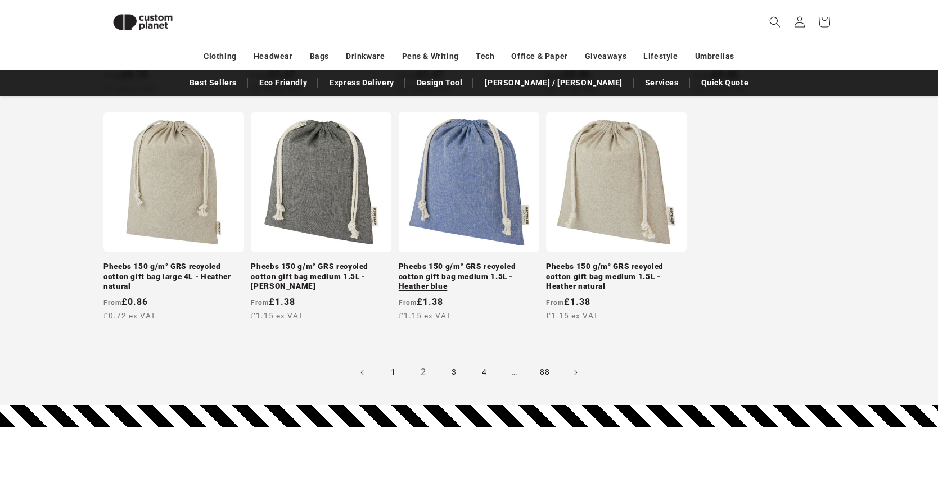
scroll to position [1095, 0]
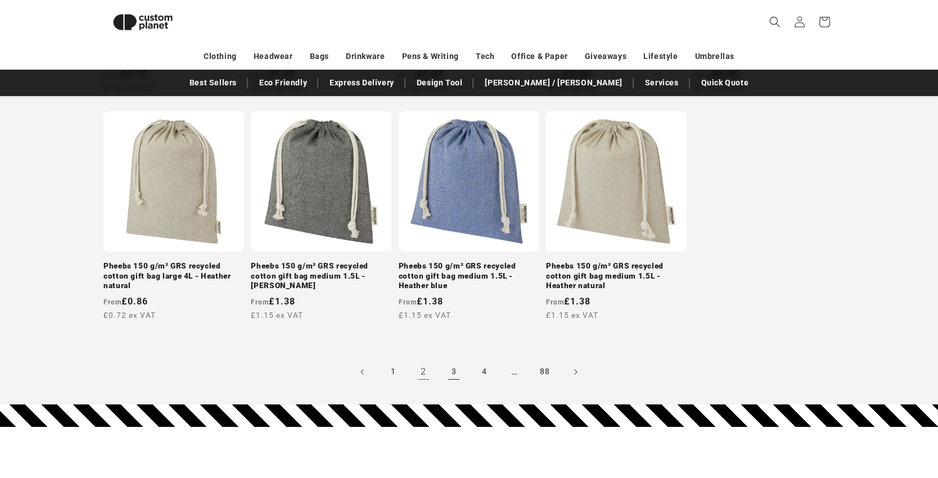
click at [454, 372] on link "3" at bounding box center [453, 372] width 25 height 25
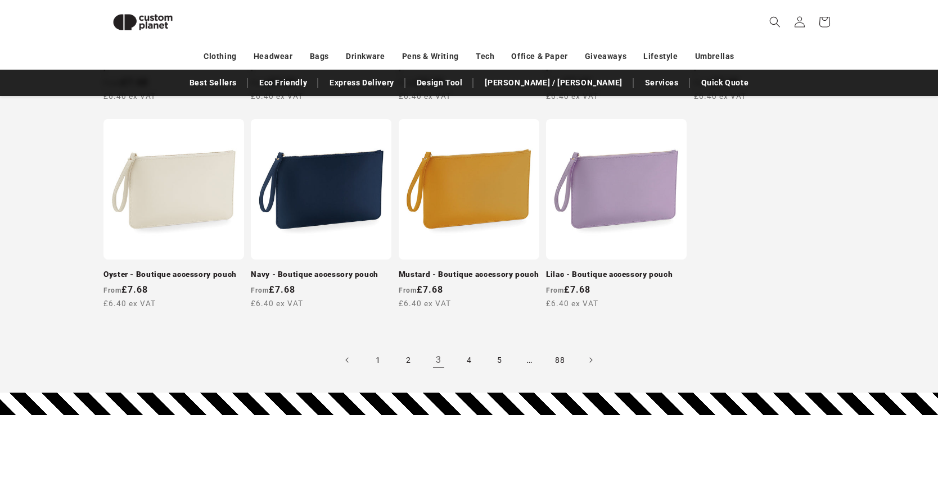
scroll to position [1109, 0]
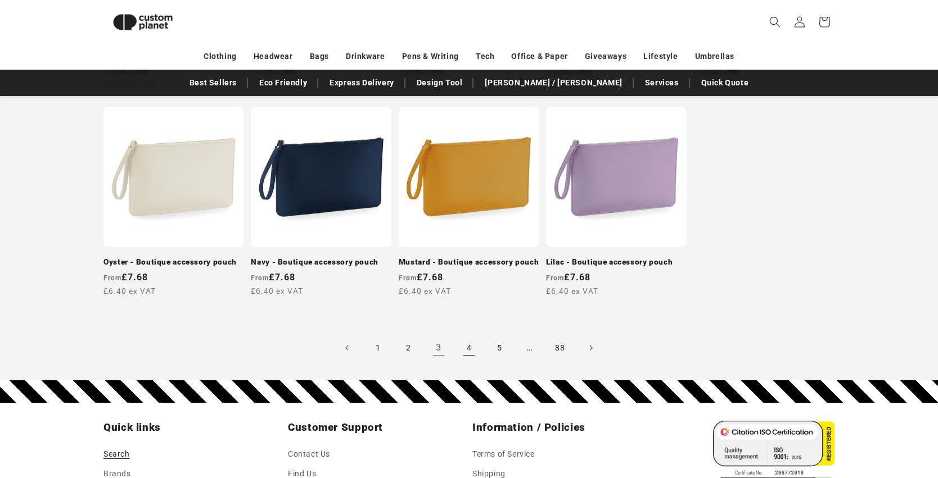
click at [465, 336] on link "4" at bounding box center [468, 348] width 25 height 25
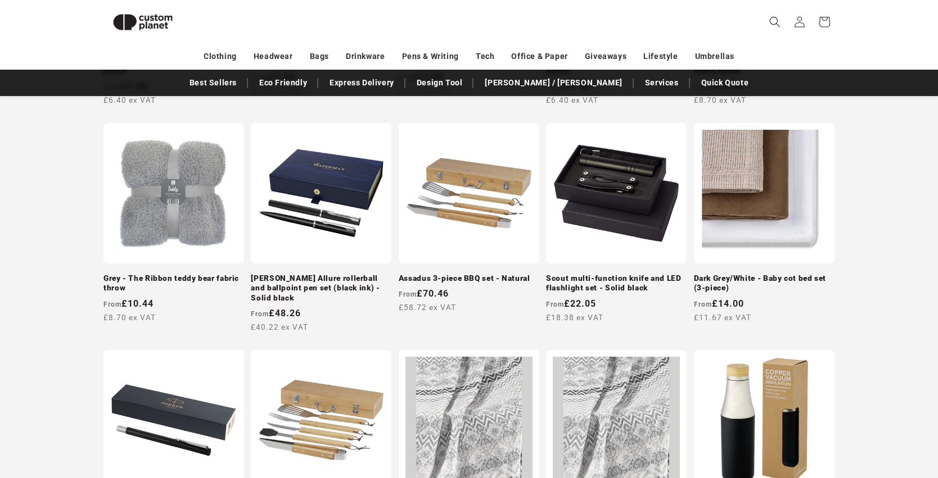
scroll to position [404, 0]
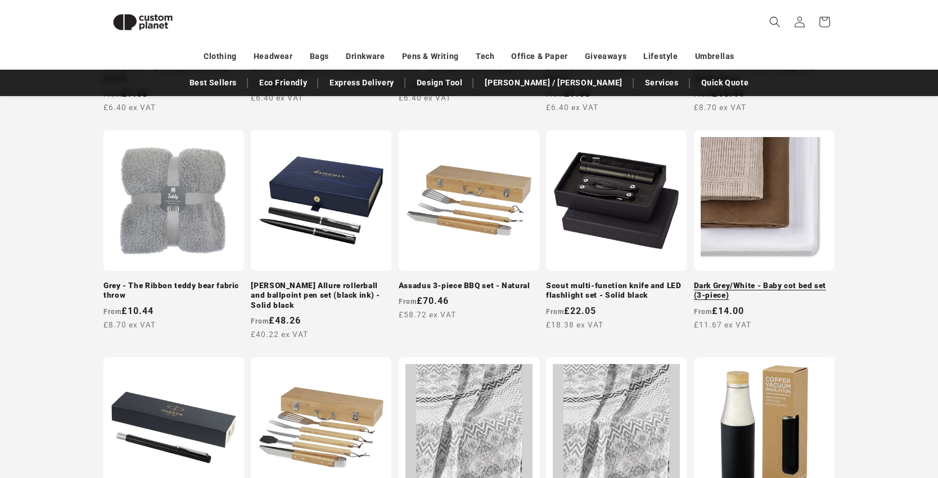
click at [766, 281] on link "Dark Grey/White - Baby cot bed set (3-piece)" at bounding box center [764, 291] width 141 height 20
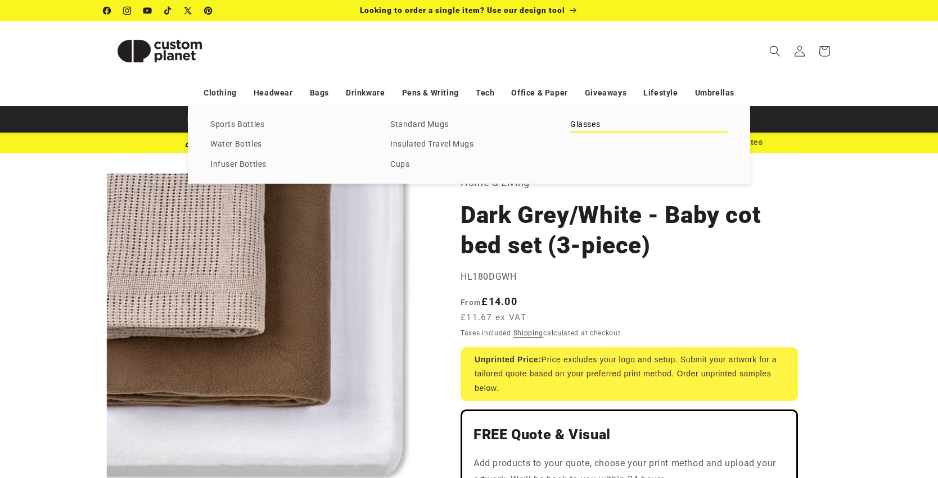
click at [585, 133] on link "Glasses" at bounding box center [648, 124] width 157 height 15
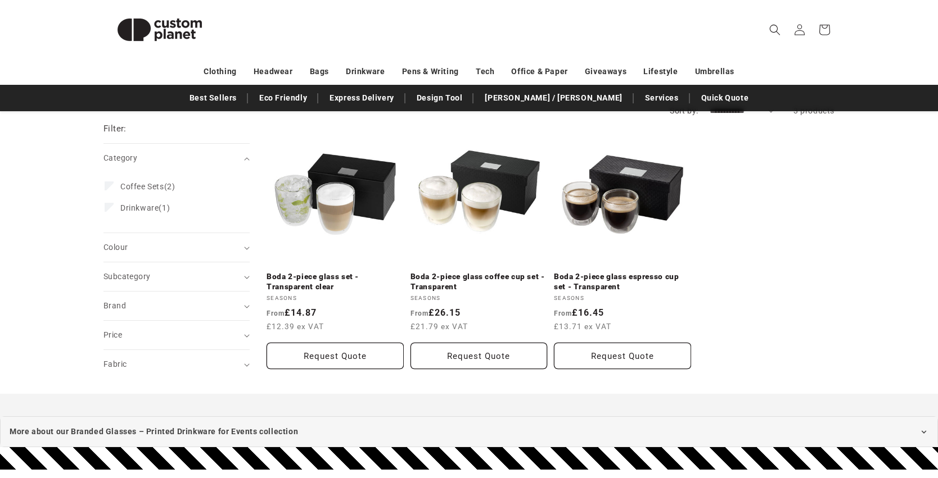
scroll to position [141, 0]
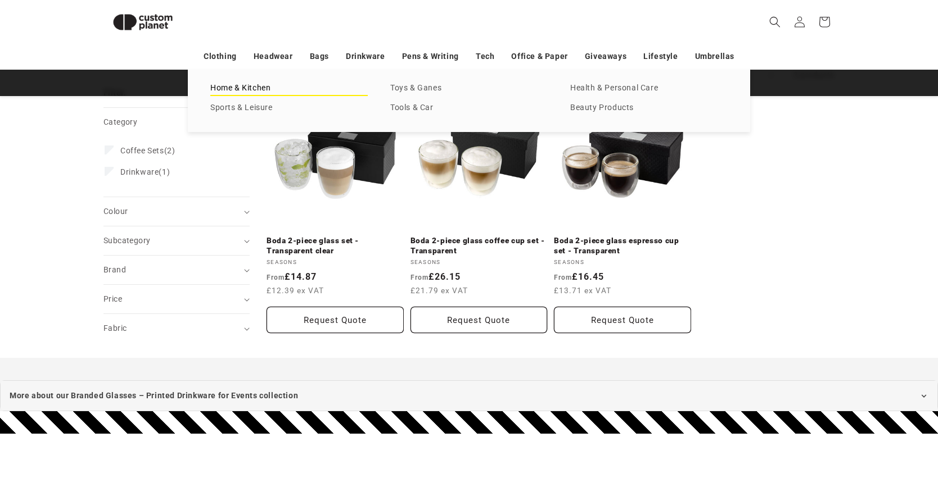
click at [247, 87] on link "Home & Kitchen" at bounding box center [288, 88] width 157 height 15
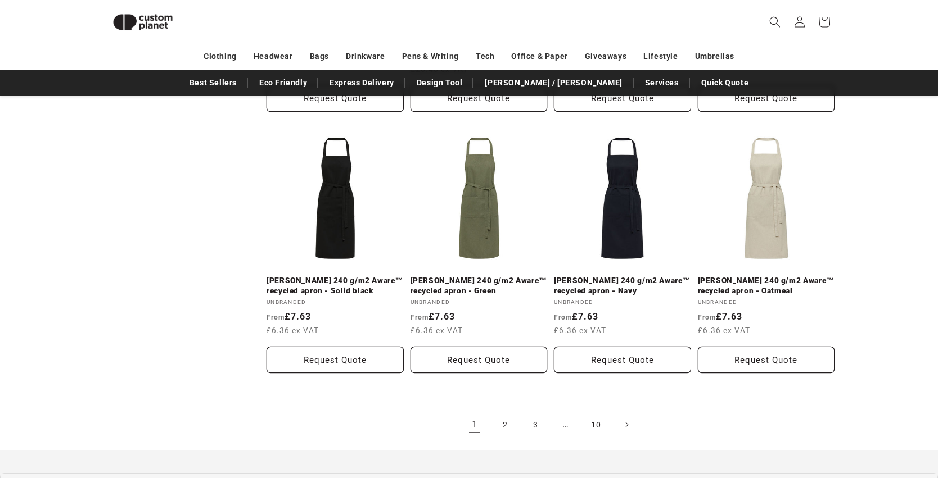
scroll to position [2327, 0]
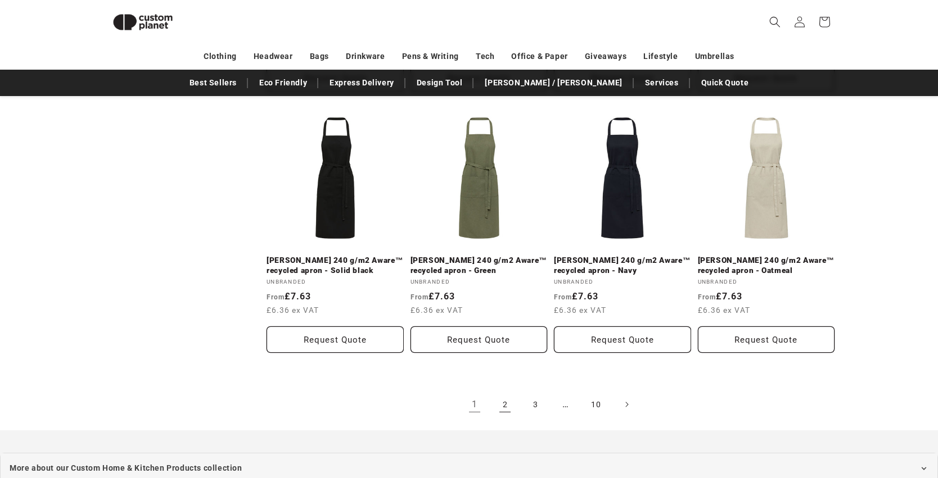
click at [500, 392] on link "2" at bounding box center [504, 404] width 25 height 25
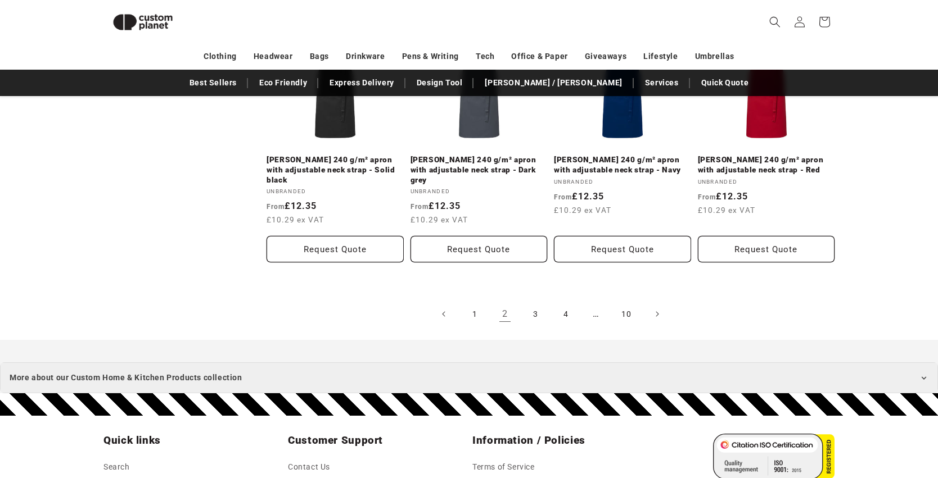
scroll to position [2453, 0]
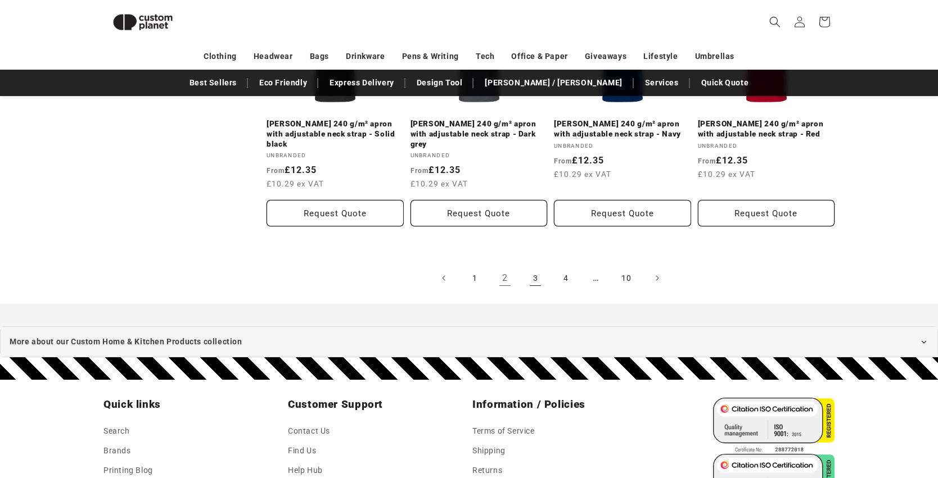
click at [536, 266] on link "3" at bounding box center [535, 278] width 25 height 25
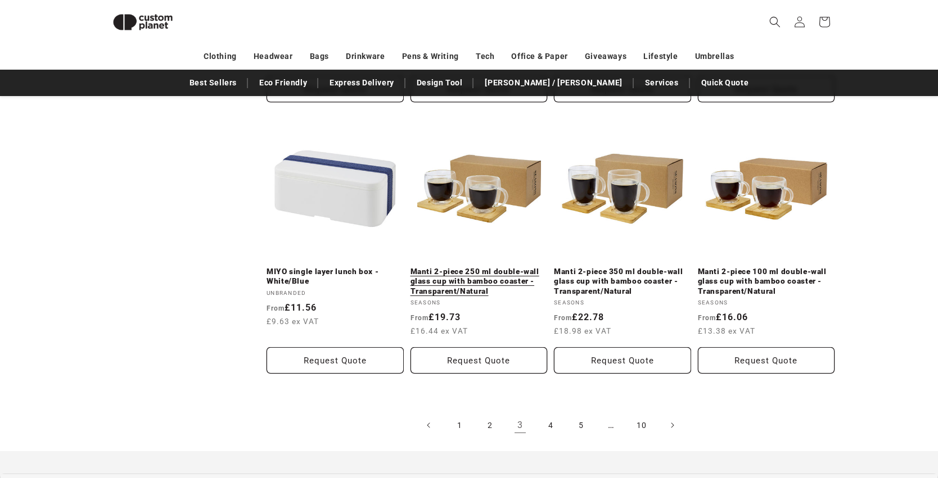
scroll to position [2411, 0]
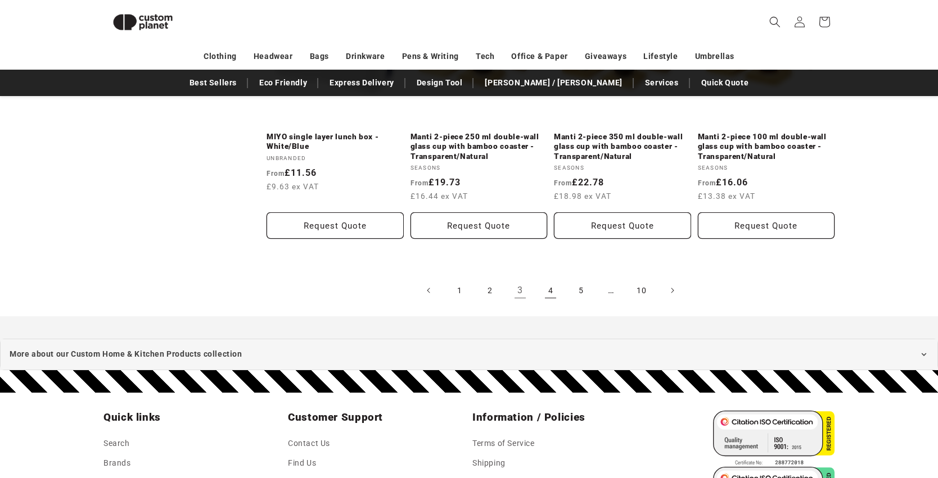
click at [551, 283] on link "4" at bounding box center [550, 290] width 25 height 25
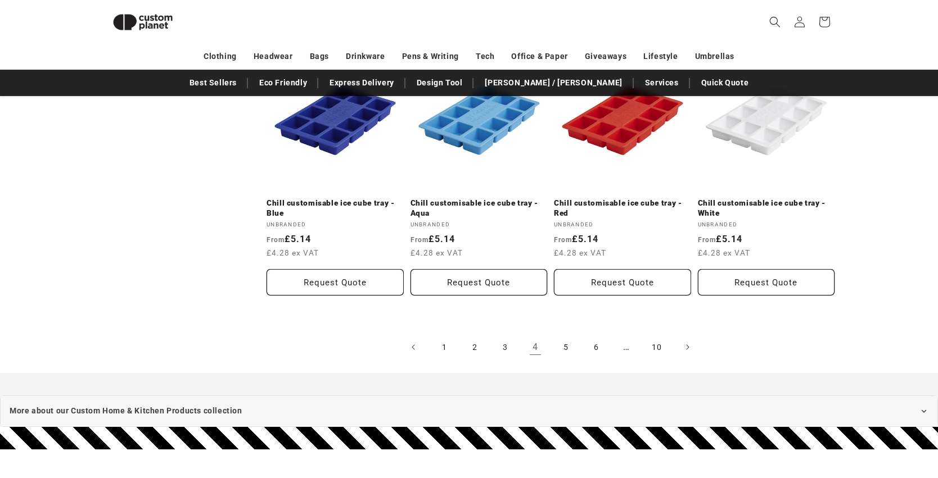
scroll to position [2360, 0]
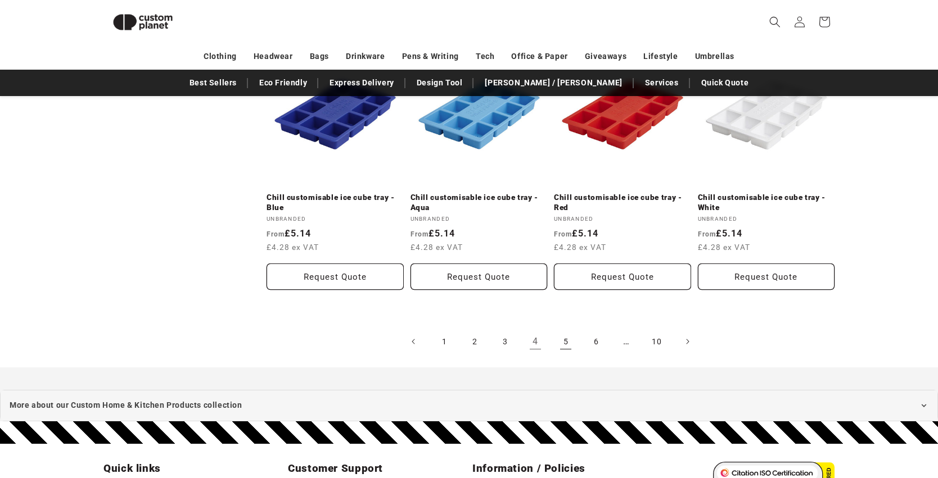
click at [560, 329] on link "5" at bounding box center [565, 341] width 25 height 25
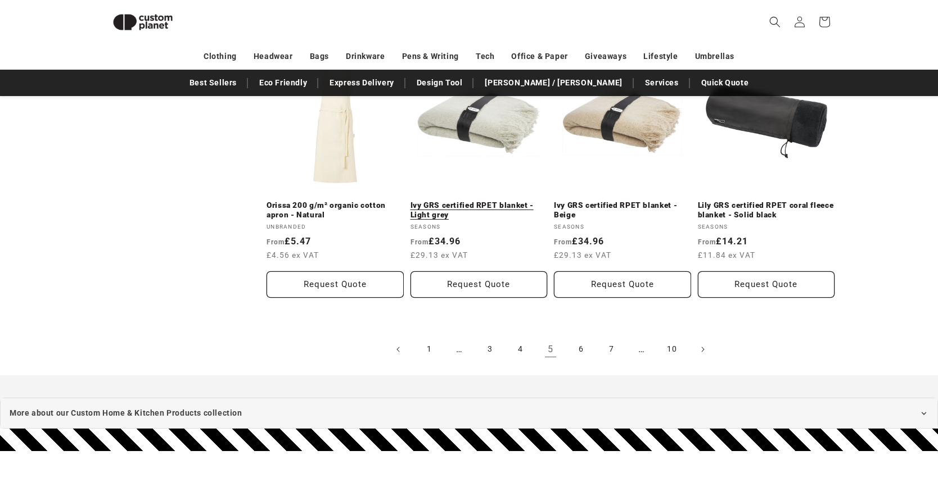
scroll to position [2397, 0]
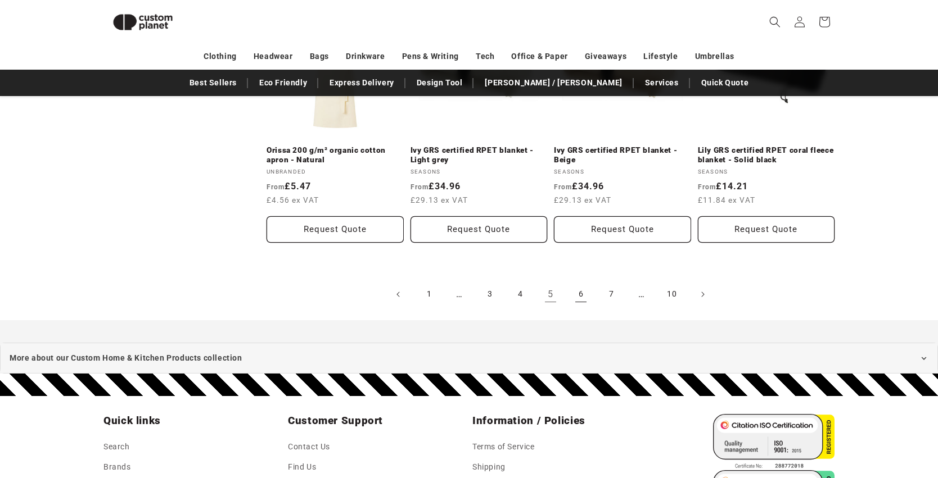
click at [578, 289] on link "6" at bounding box center [580, 294] width 25 height 25
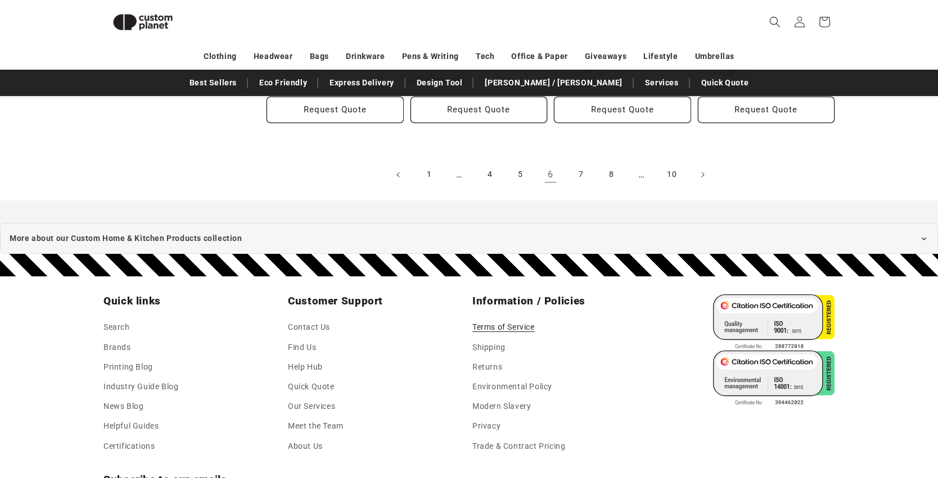
scroll to position [2474, 0]
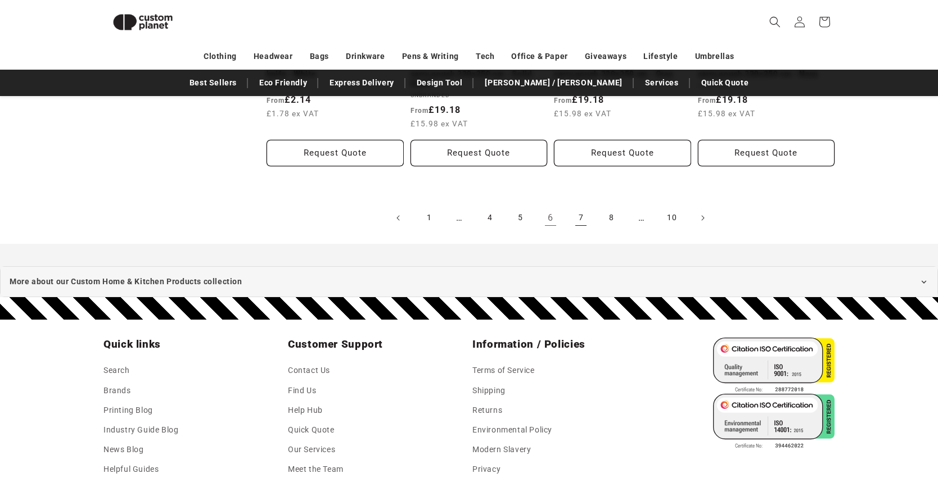
click at [579, 215] on link "7" at bounding box center [580, 218] width 25 height 25
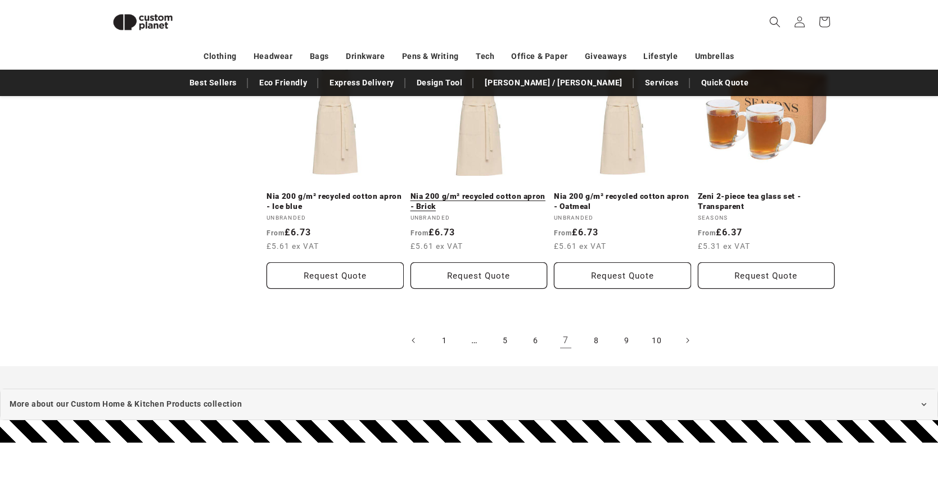
scroll to position [2345, 0]
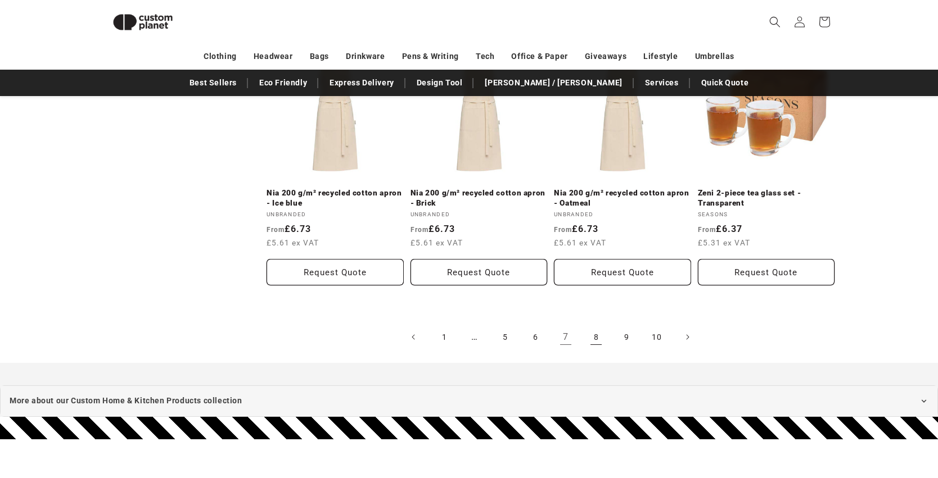
click at [592, 325] on link "8" at bounding box center [595, 337] width 25 height 25
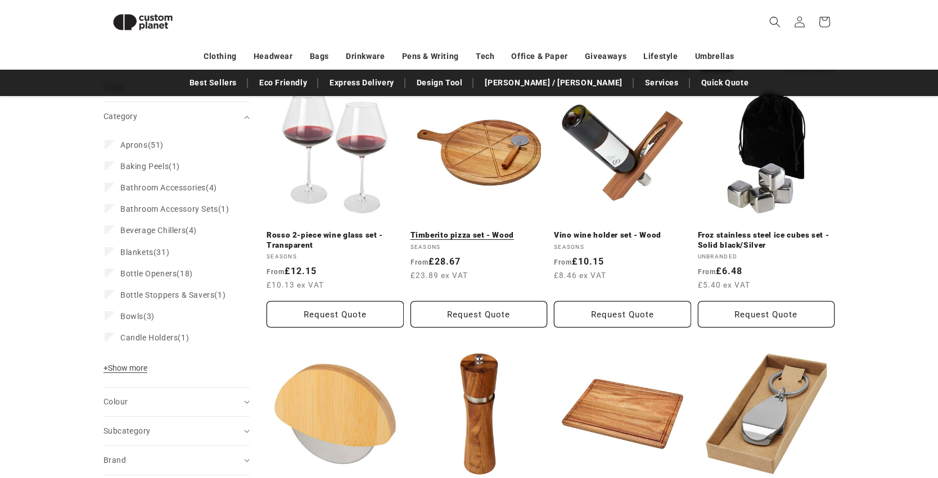
scroll to position [183, 0]
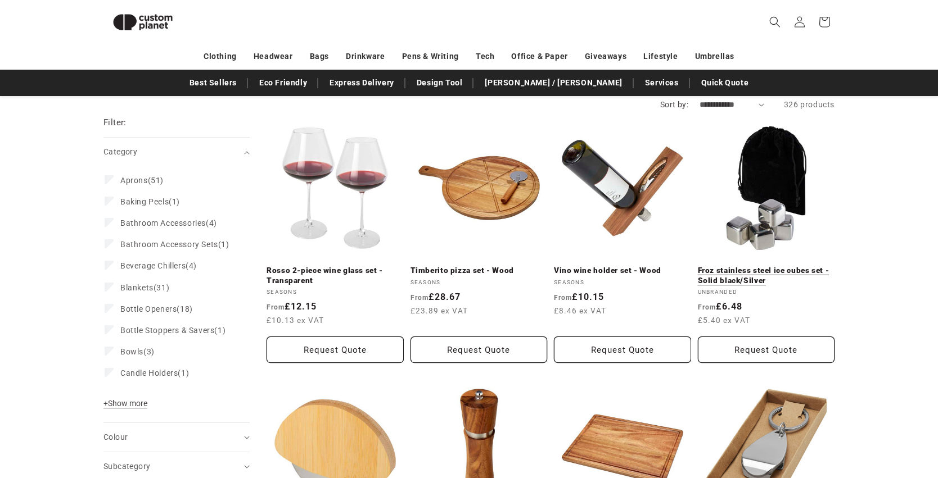
click at [759, 270] on link "Froz stainless steel ice cubes set - Solid black/Silver" at bounding box center [766, 276] width 137 height 20
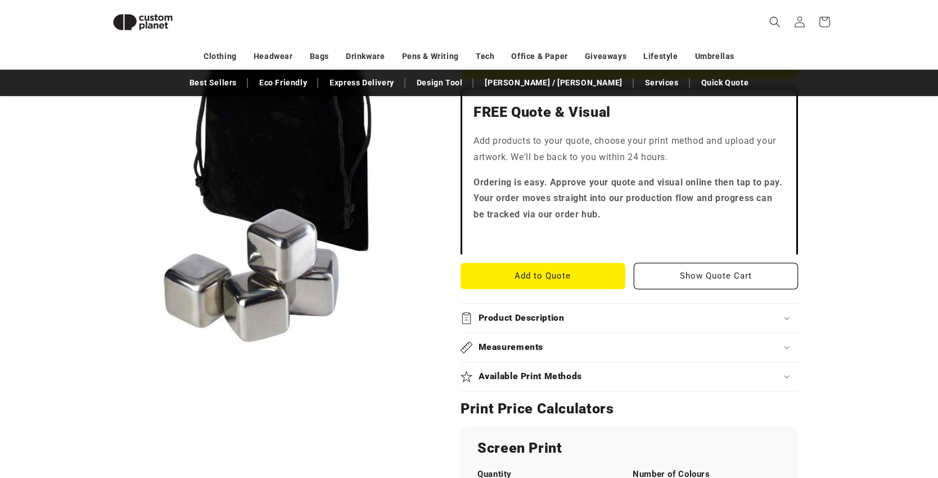
scroll to position [314, 0]
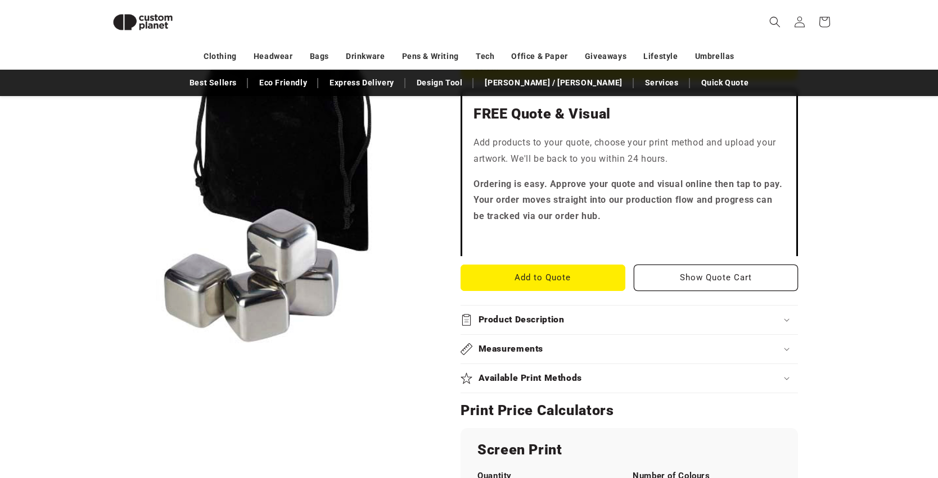
click at [627, 329] on summary "Product Description" at bounding box center [628, 320] width 337 height 29
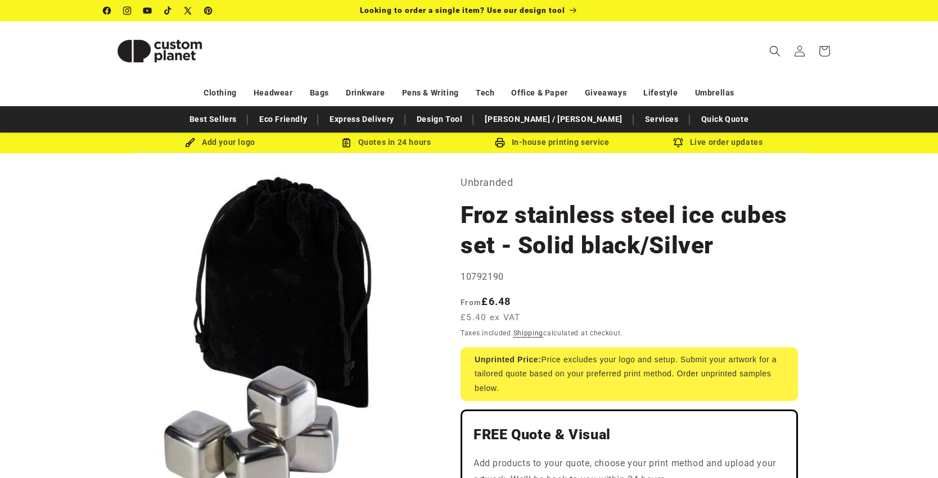
scroll to position [0, 0]
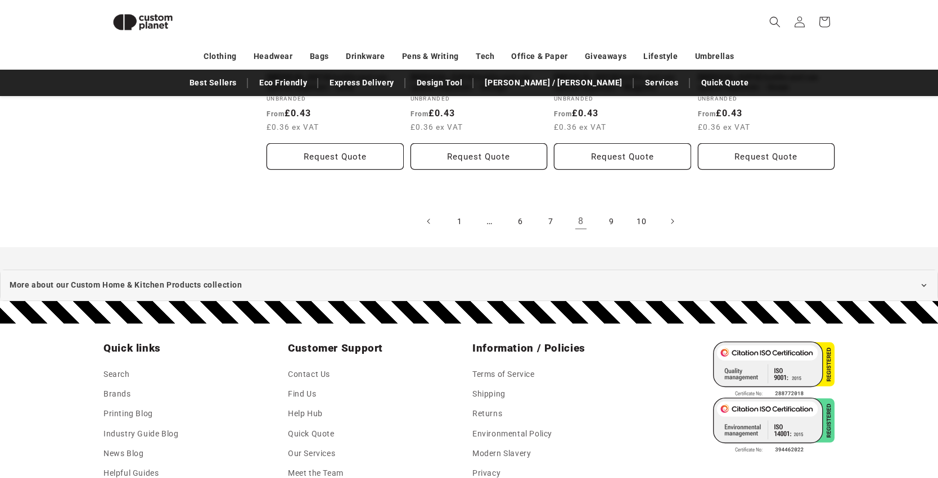
scroll to position [2481, 0]
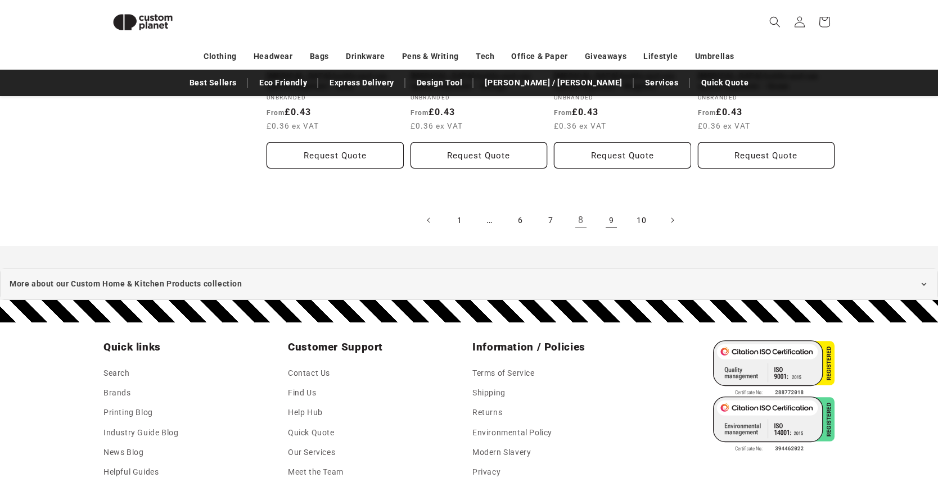
click at [606, 208] on link "9" at bounding box center [611, 220] width 25 height 25
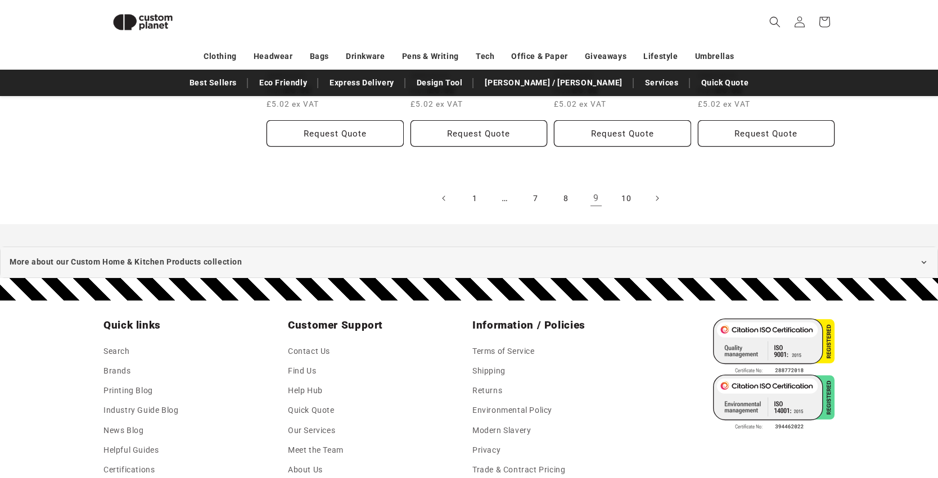
scroll to position [2481, 0]
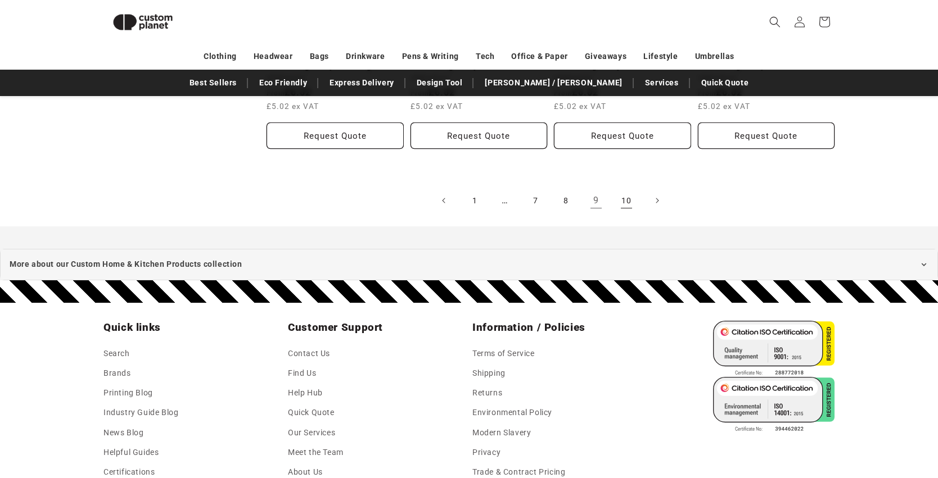
click at [628, 195] on link "10" at bounding box center [626, 200] width 25 height 25
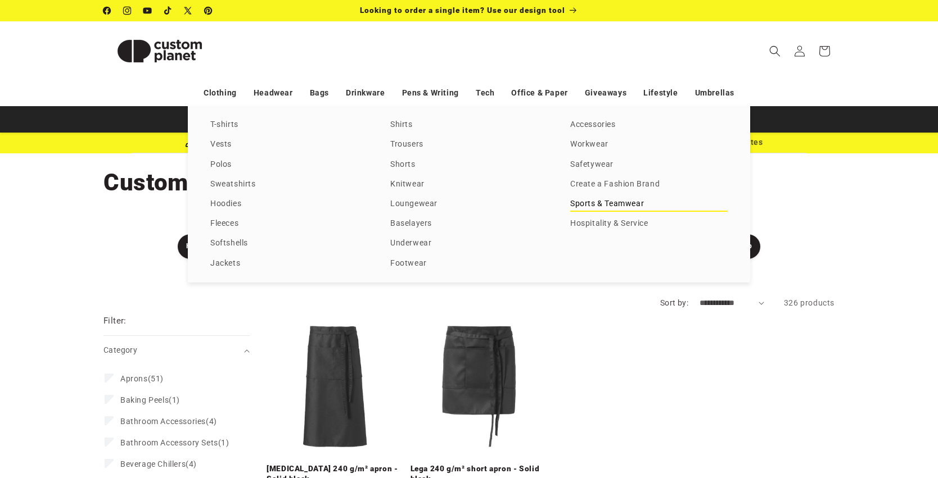
click at [584, 212] on link "Sports & Teamwear" at bounding box center [648, 204] width 157 height 15
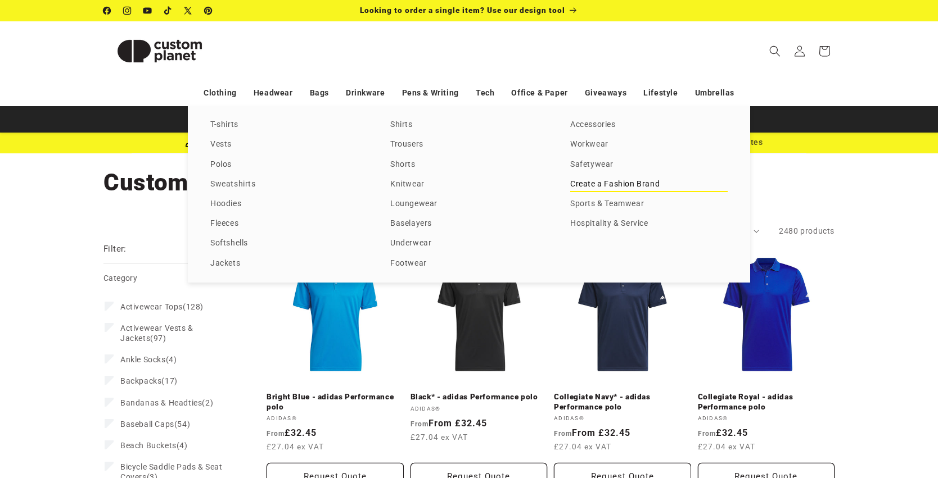
click at [615, 192] on link "Create a Fashion Brand" at bounding box center [648, 184] width 157 height 15
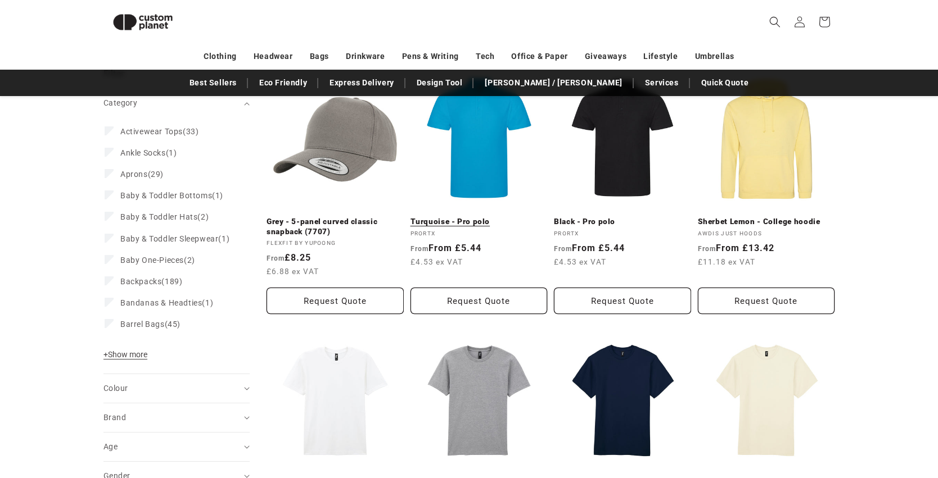
scroll to position [43, 0]
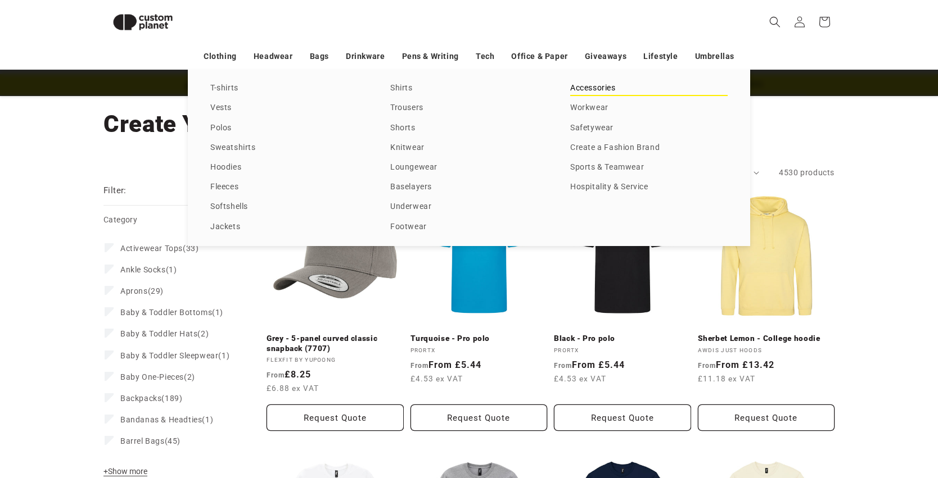
click at [589, 96] on link "Accessories" at bounding box center [648, 88] width 157 height 15
